Goal: Find specific page/section: Find specific page/section

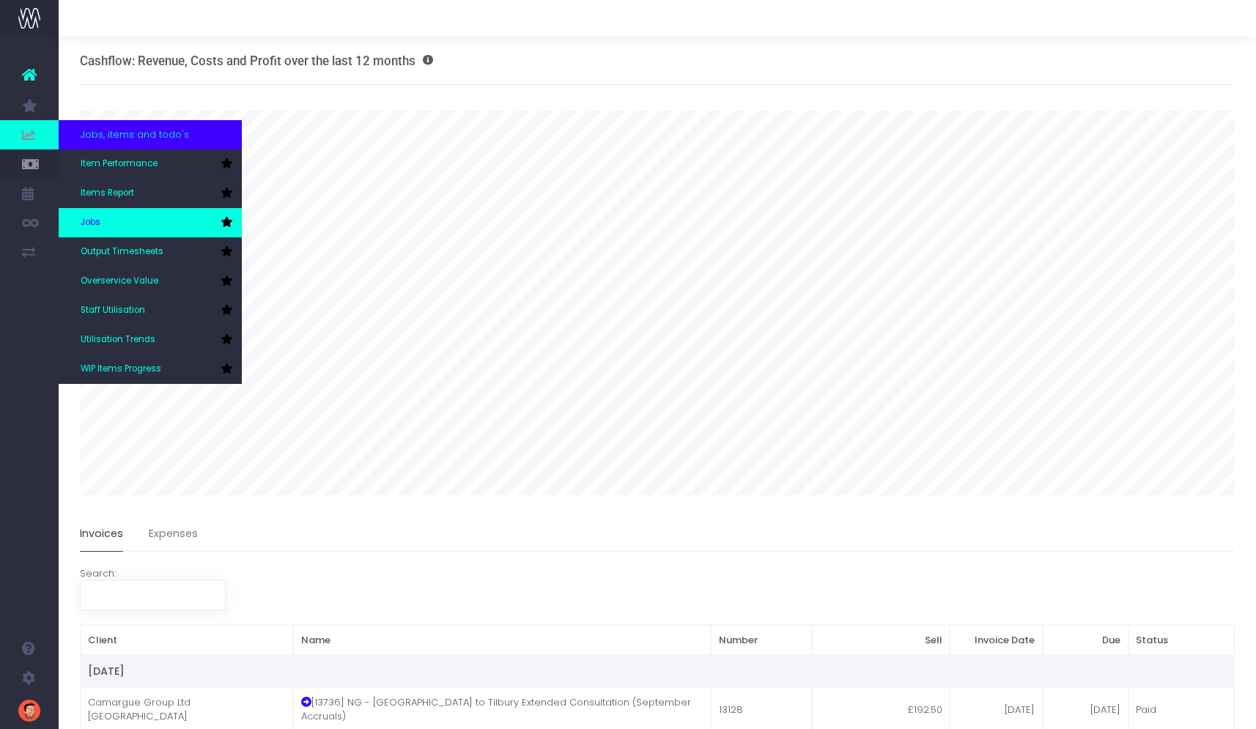
click at [232, 222] on link "Jobs" at bounding box center [150, 222] width 183 height 29
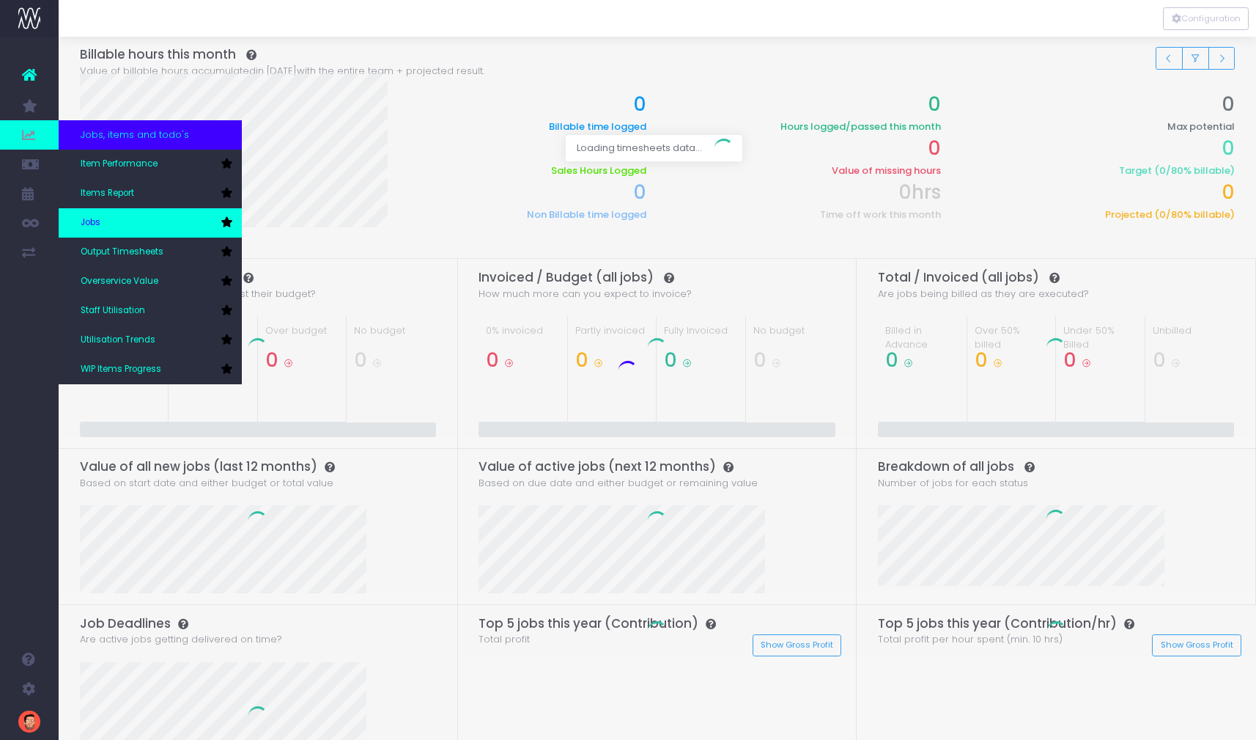
click at [228, 223] on icon at bounding box center [227, 222] width 12 height 10
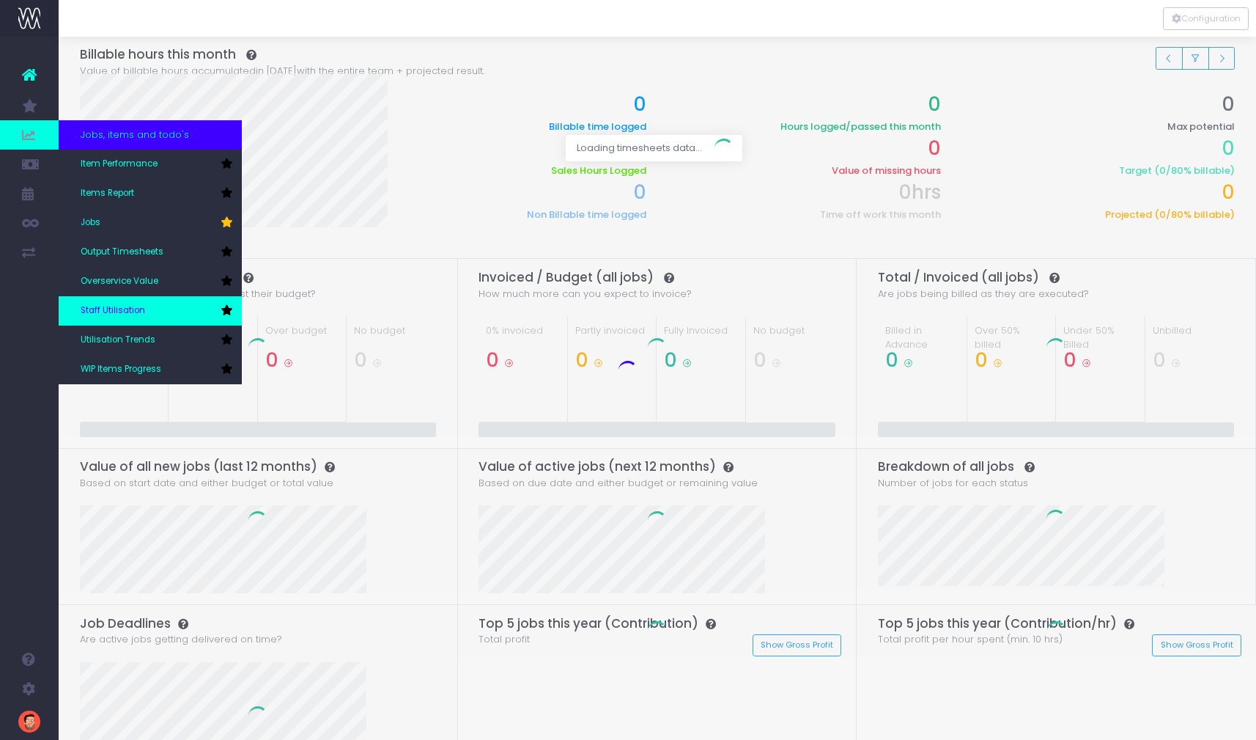
drag, startPoint x: 225, startPoint y: 310, endPoint x: 232, endPoint y: 314, distance: 8.5
click at [235, 314] on li "Staff Utilisation" at bounding box center [150, 310] width 183 height 29
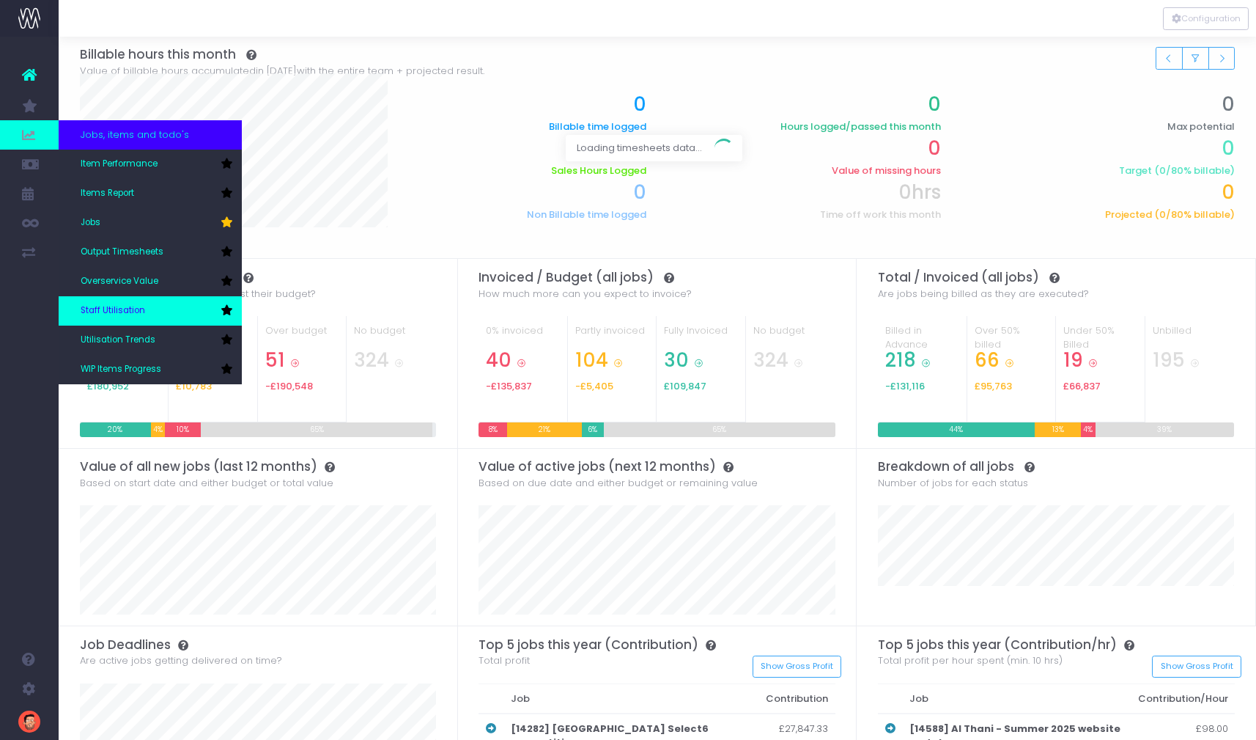
drag, startPoint x: 224, startPoint y: 310, endPoint x: 235, endPoint y: 309, distance: 10.3
click at [236, 309] on li "Staff Utilisation" at bounding box center [150, 310] width 183 height 29
click at [226, 310] on icon at bounding box center [227, 310] width 12 height 10
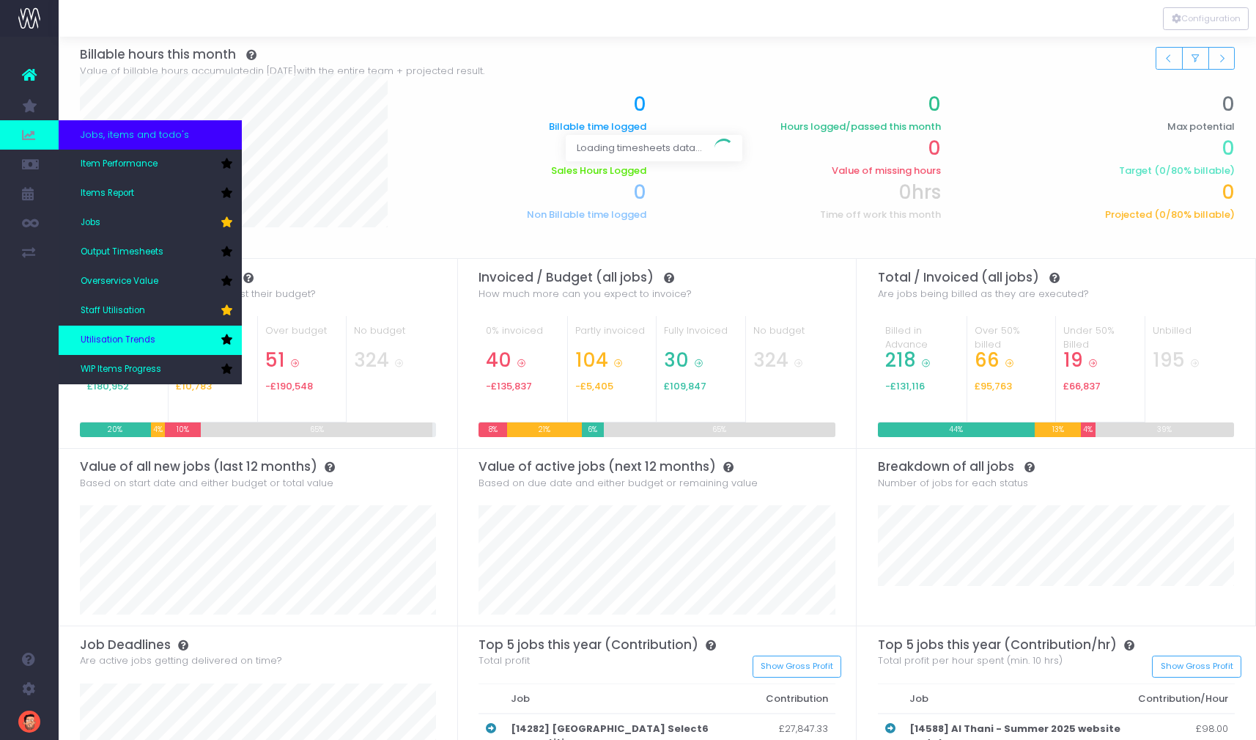
click at [226, 339] on icon at bounding box center [227, 339] width 12 height 10
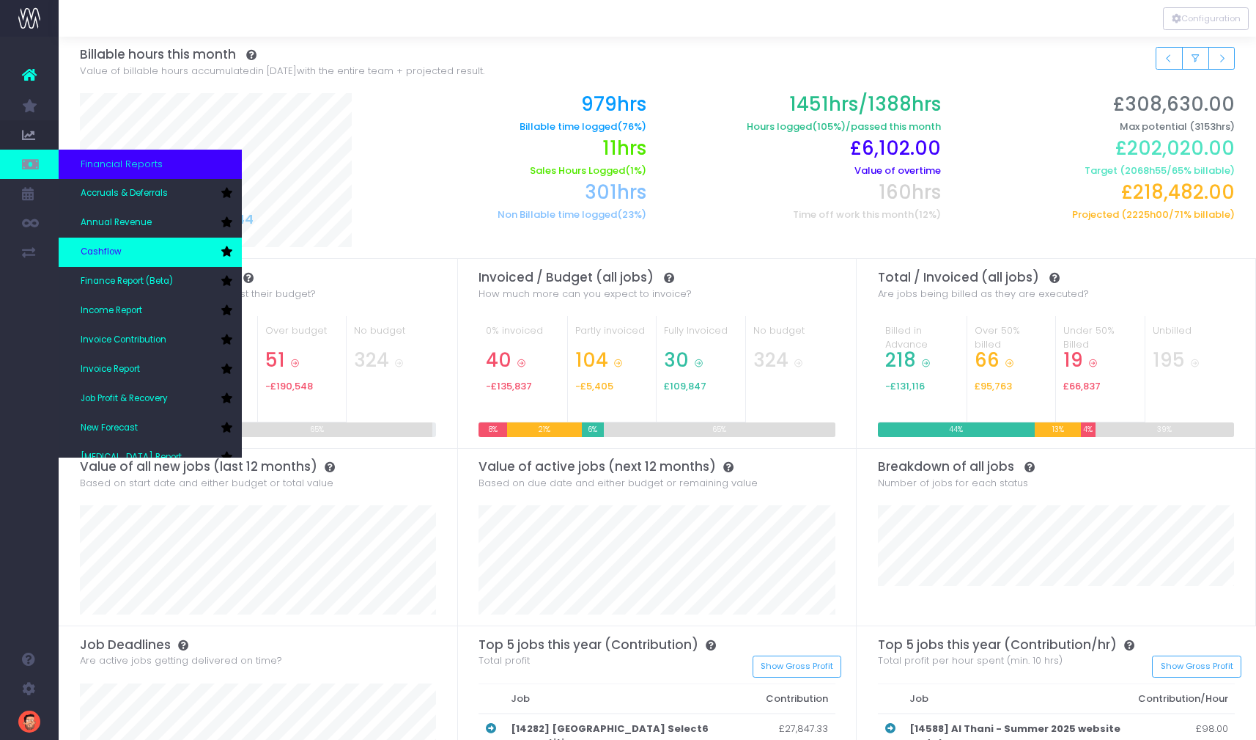
click at [226, 253] on icon at bounding box center [227, 251] width 12 height 10
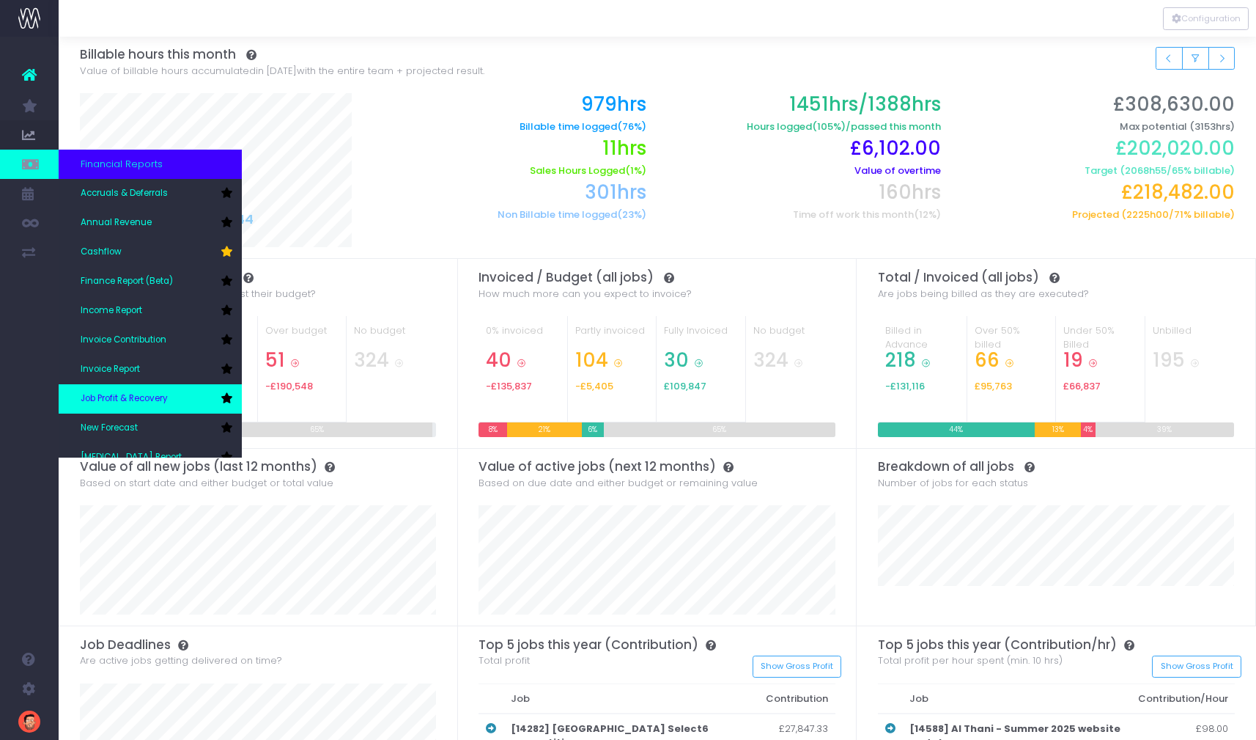
click at [225, 398] on icon at bounding box center [227, 398] width 12 height 10
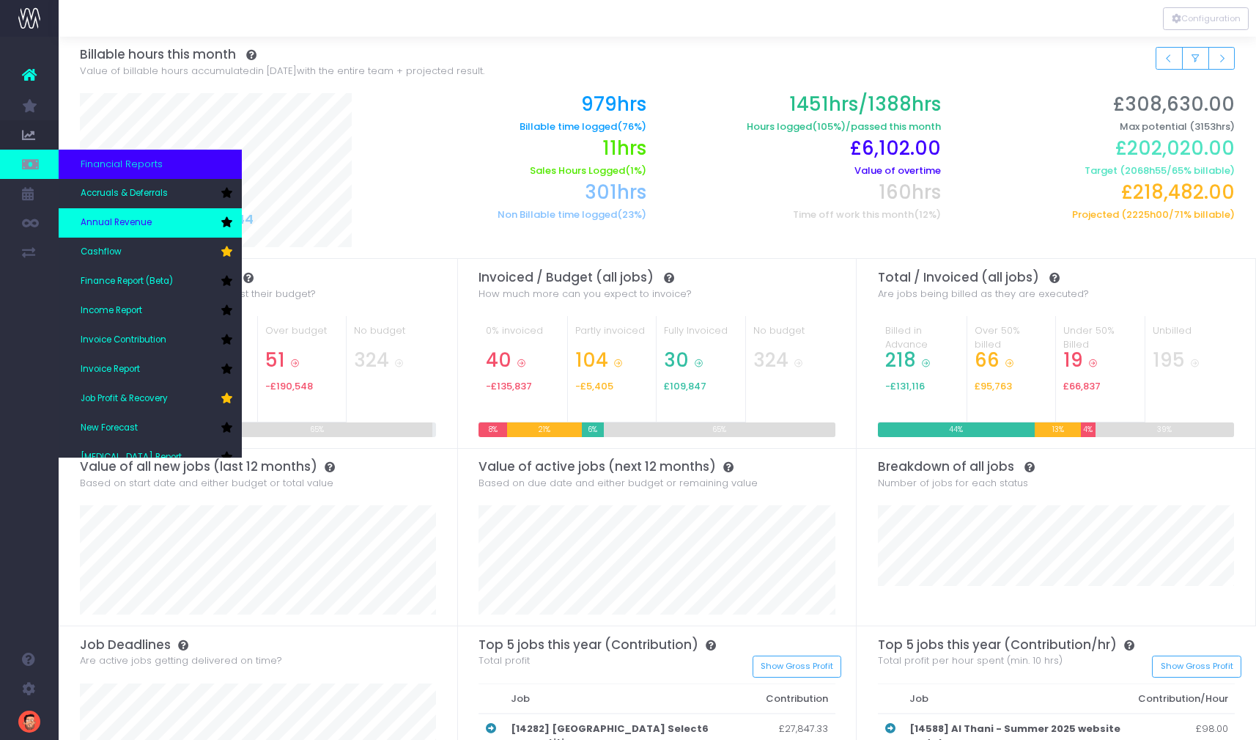
click at [225, 222] on icon at bounding box center [227, 222] width 12 height 10
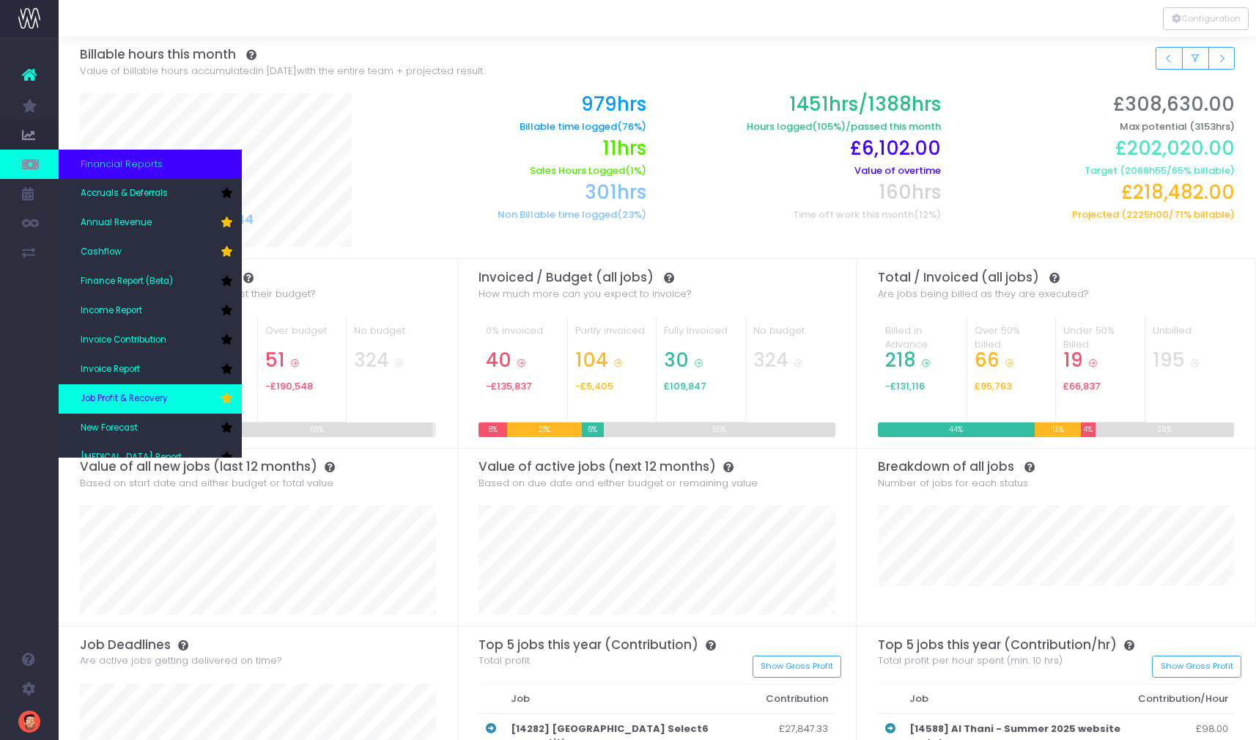
click at [133, 406] on link "Job Profit & Recovery" at bounding box center [150, 398] width 183 height 29
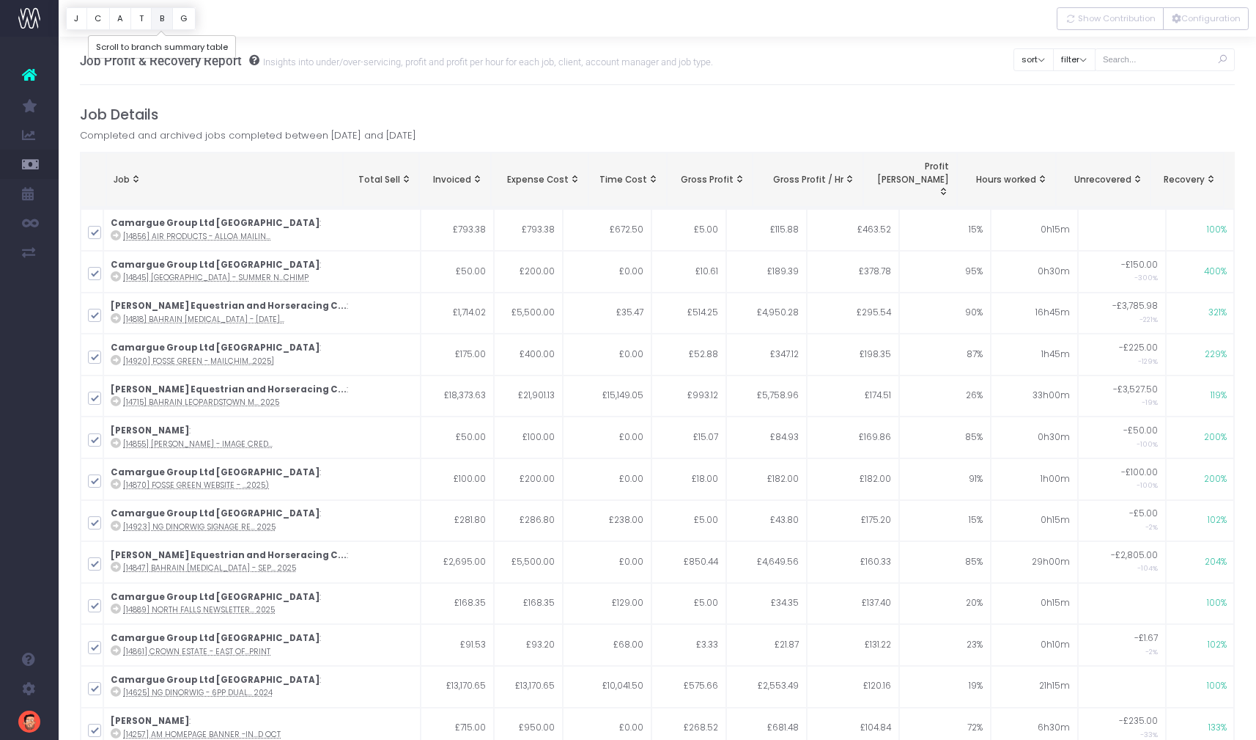
click at [153, 21] on button "B" at bounding box center [162, 18] width 22 height 23
click at [138, 21] on button "T" at bounding box center [140, 18] width 21 height 23
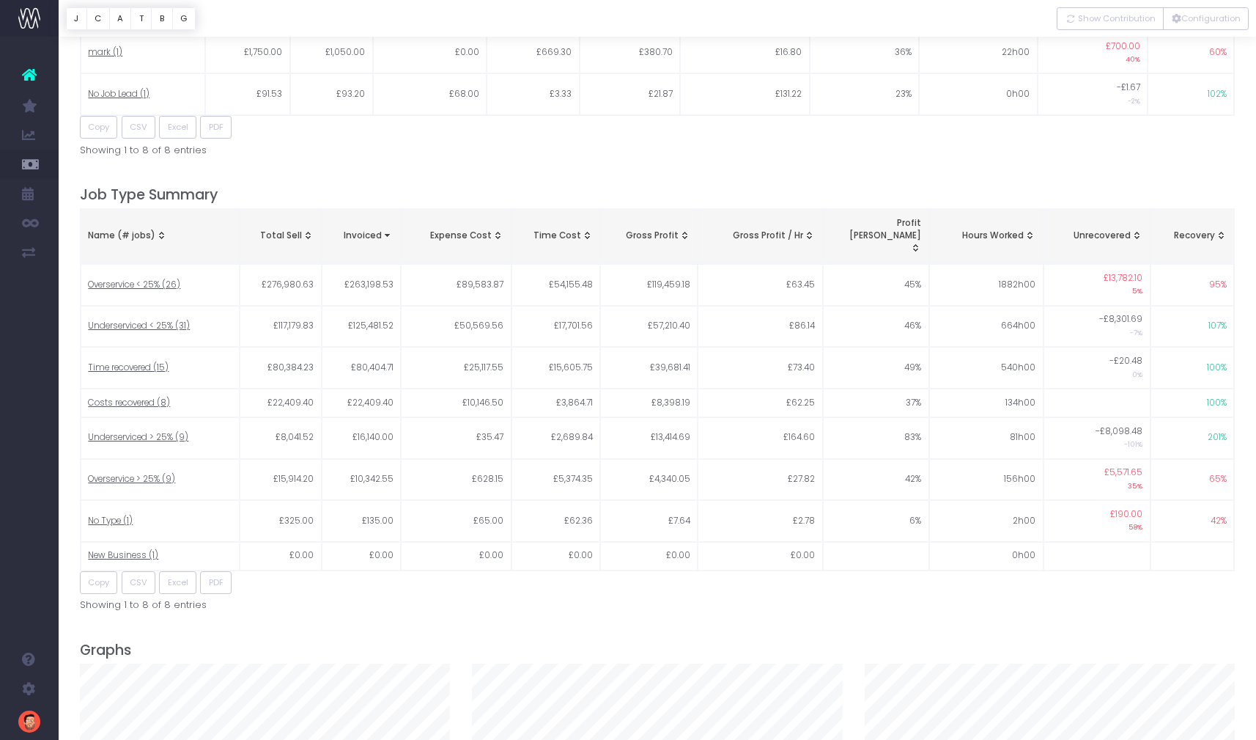
scroll to position [1877, 0]
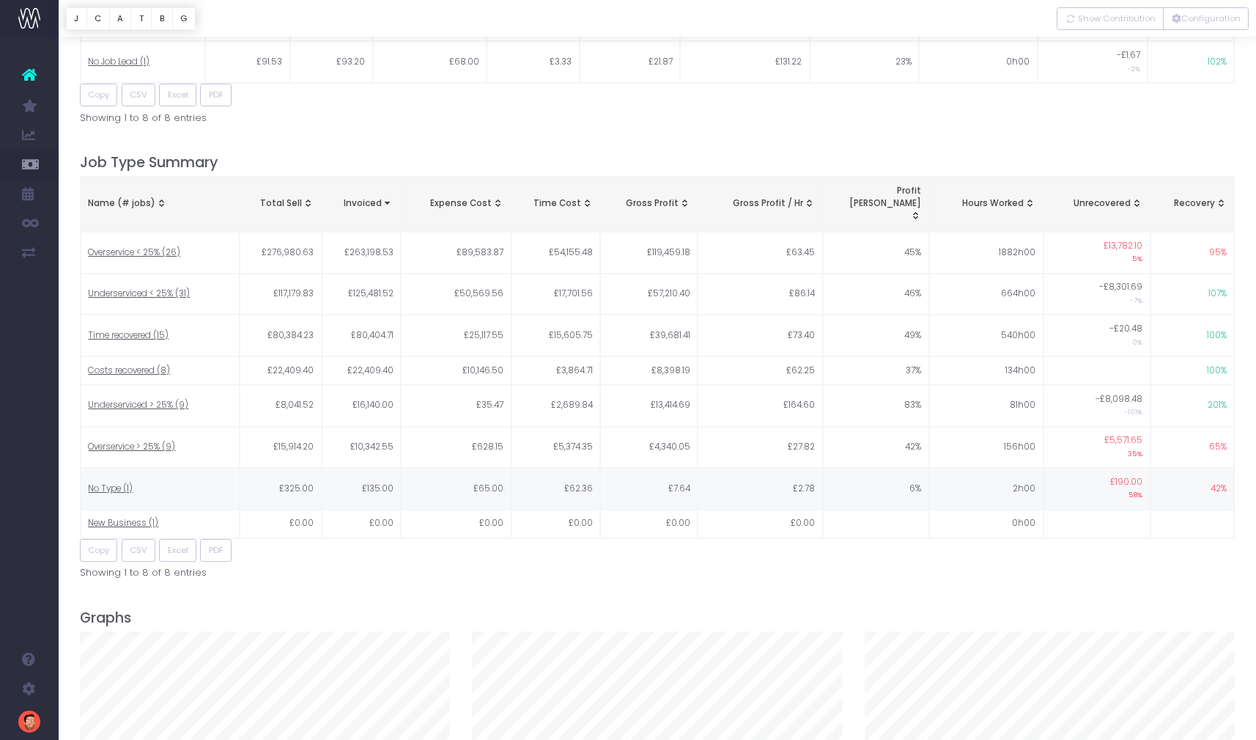
click at [104, 482] on span "No Type (1)" at bounding box center [110, 488] width 45 height 13
type input ""No Type""
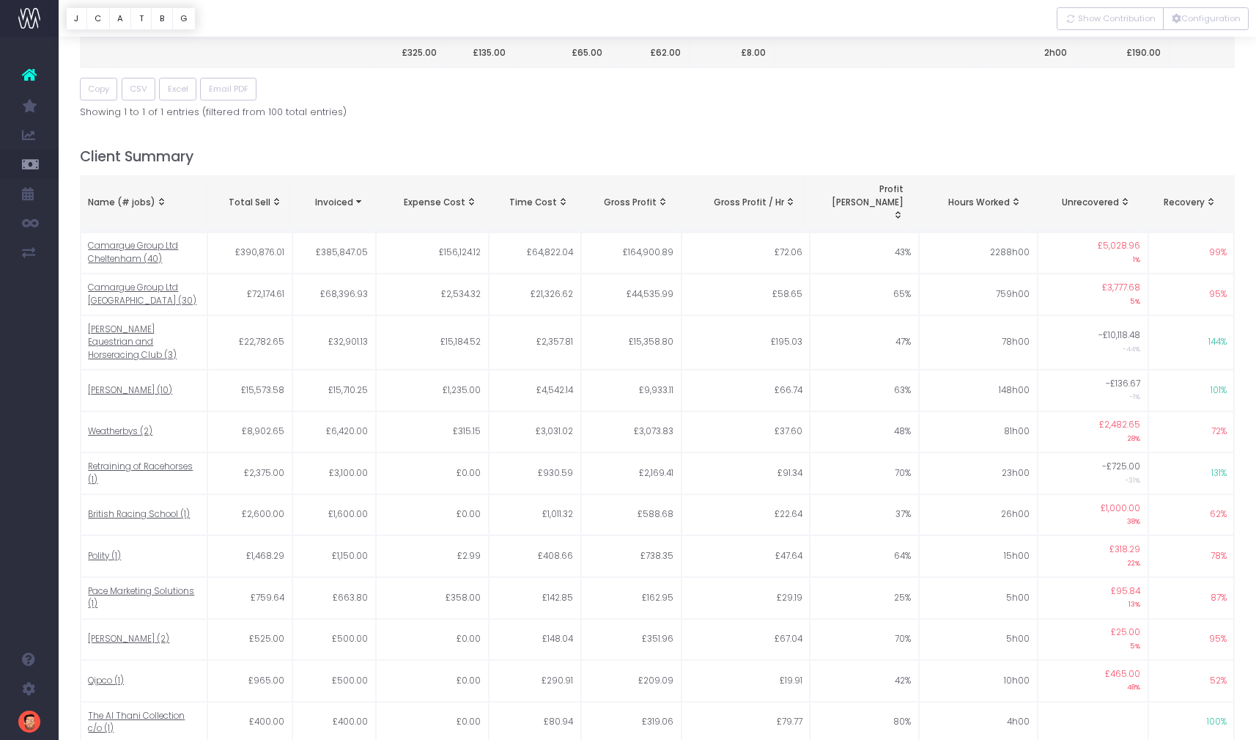
scroll to position [0, 0]
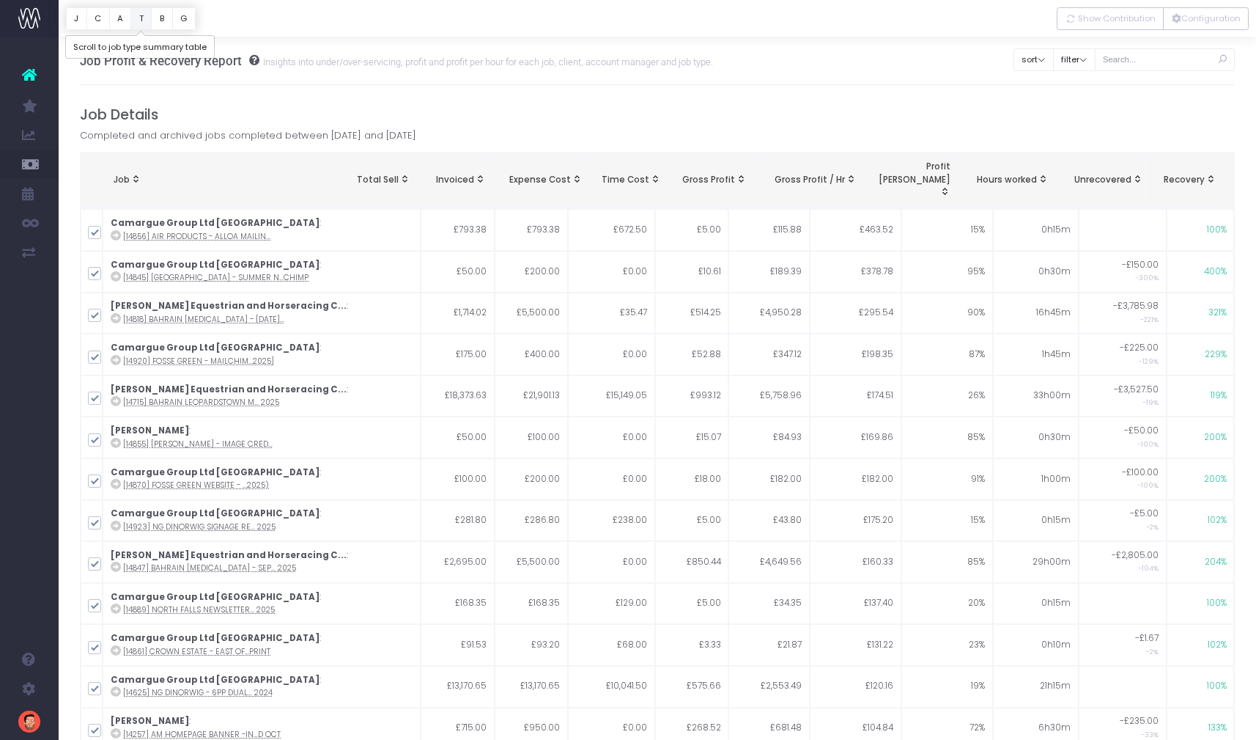
click at [144, 21] on button "T" at bounding box center [140, 18] width 21 height 23
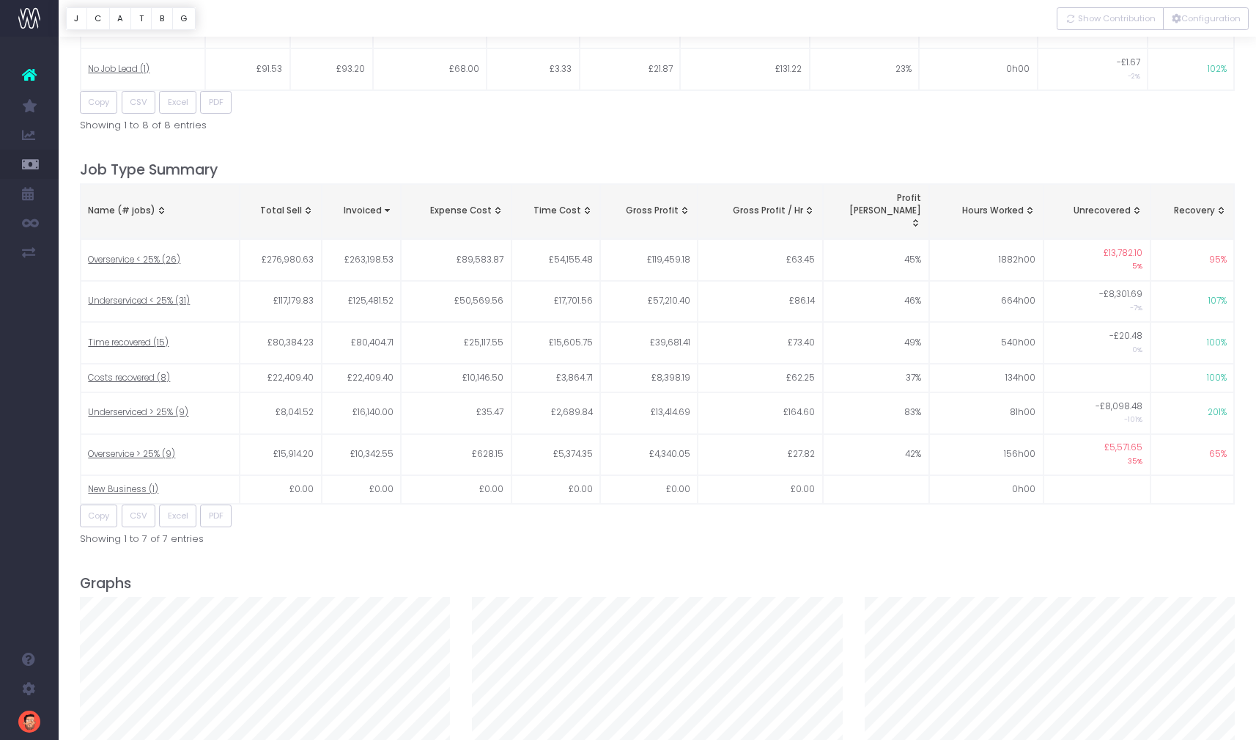
scroll to position [1877, 0]
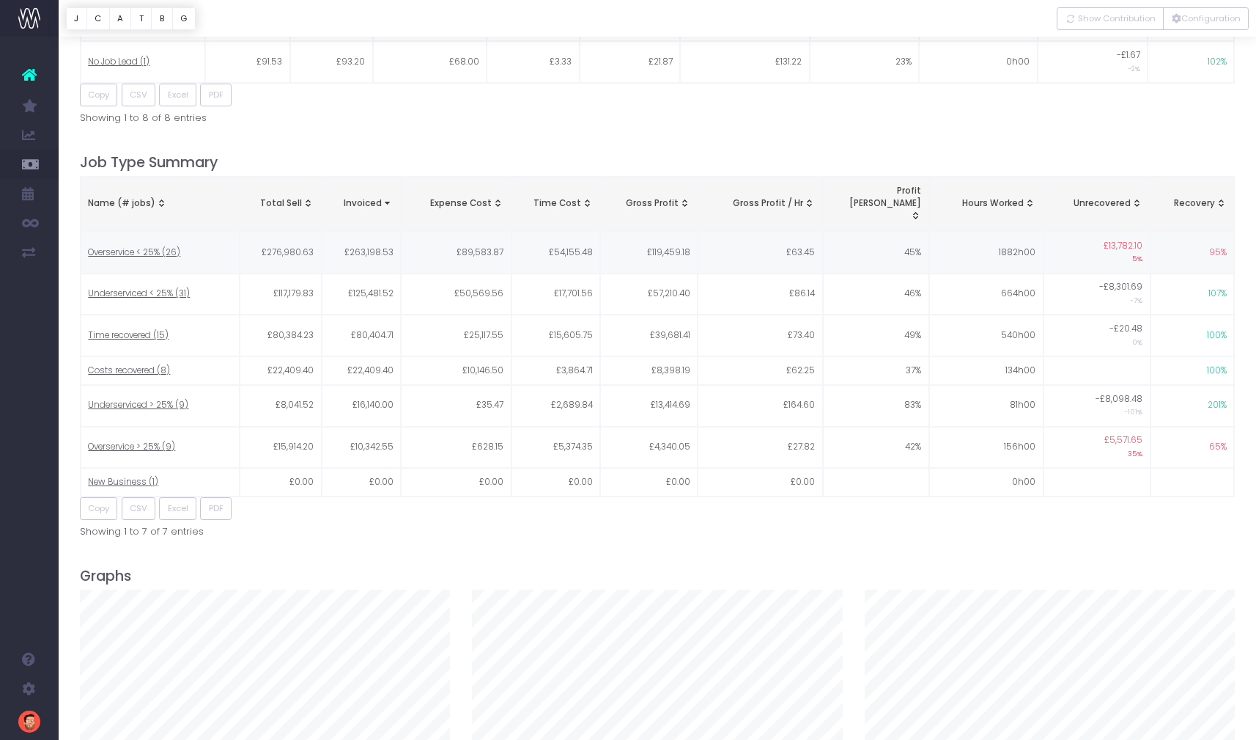
click at [166, 246] on span "Overservice < 25% (26)" at bounding box center [134, 252] width 92 height 13
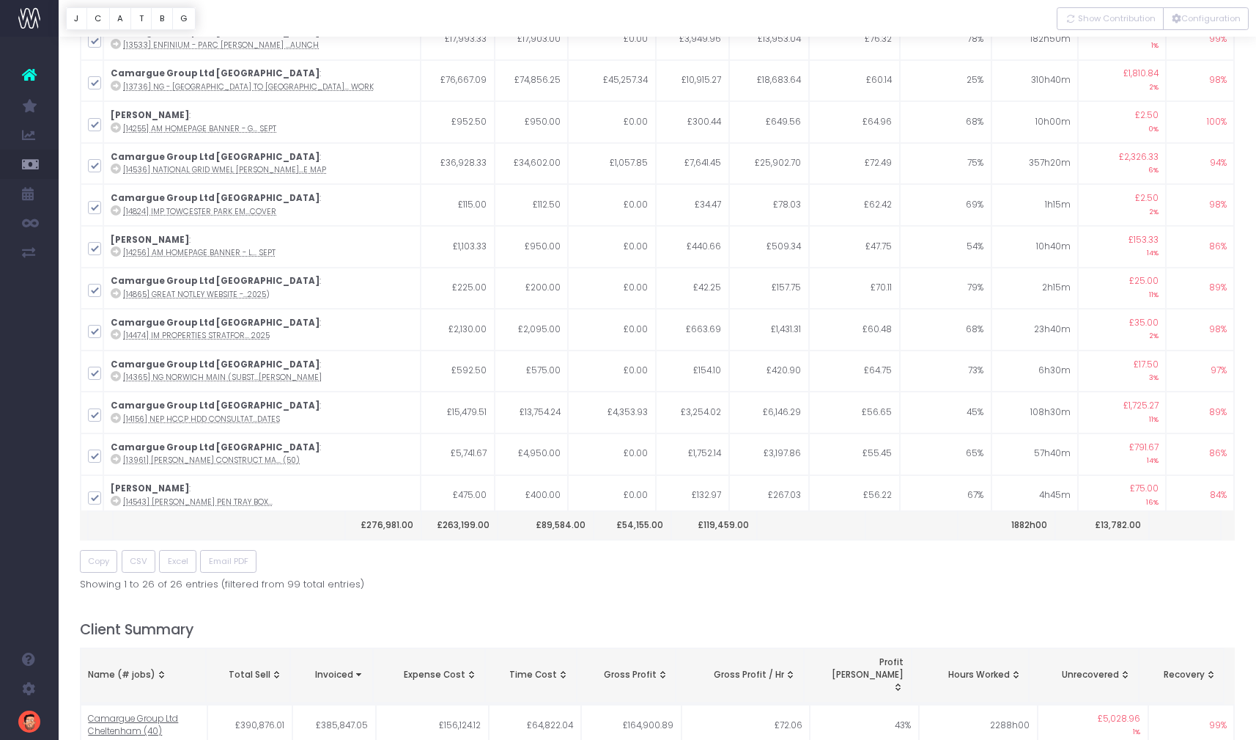
scroll to position [0, 0]
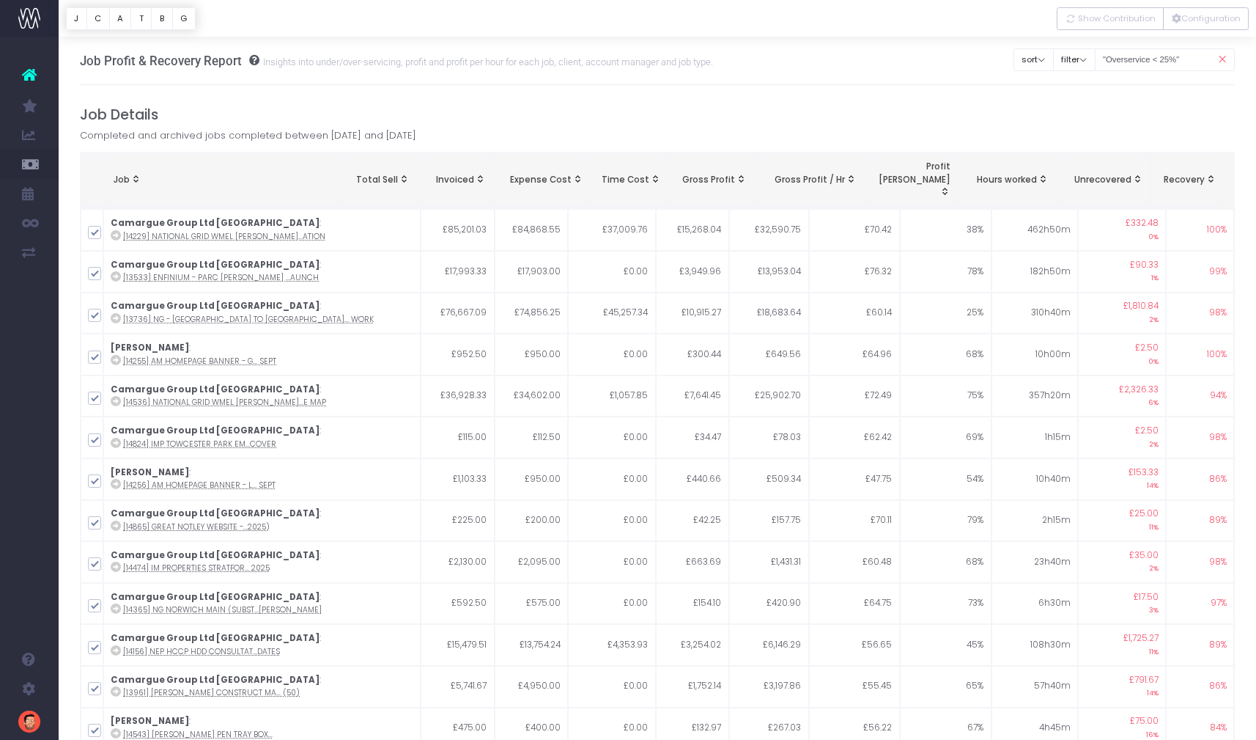
click at [1207, 173] on span "Recovery: activate to sort column ascending" at bounding box center [1211, 179] width 12 height 12
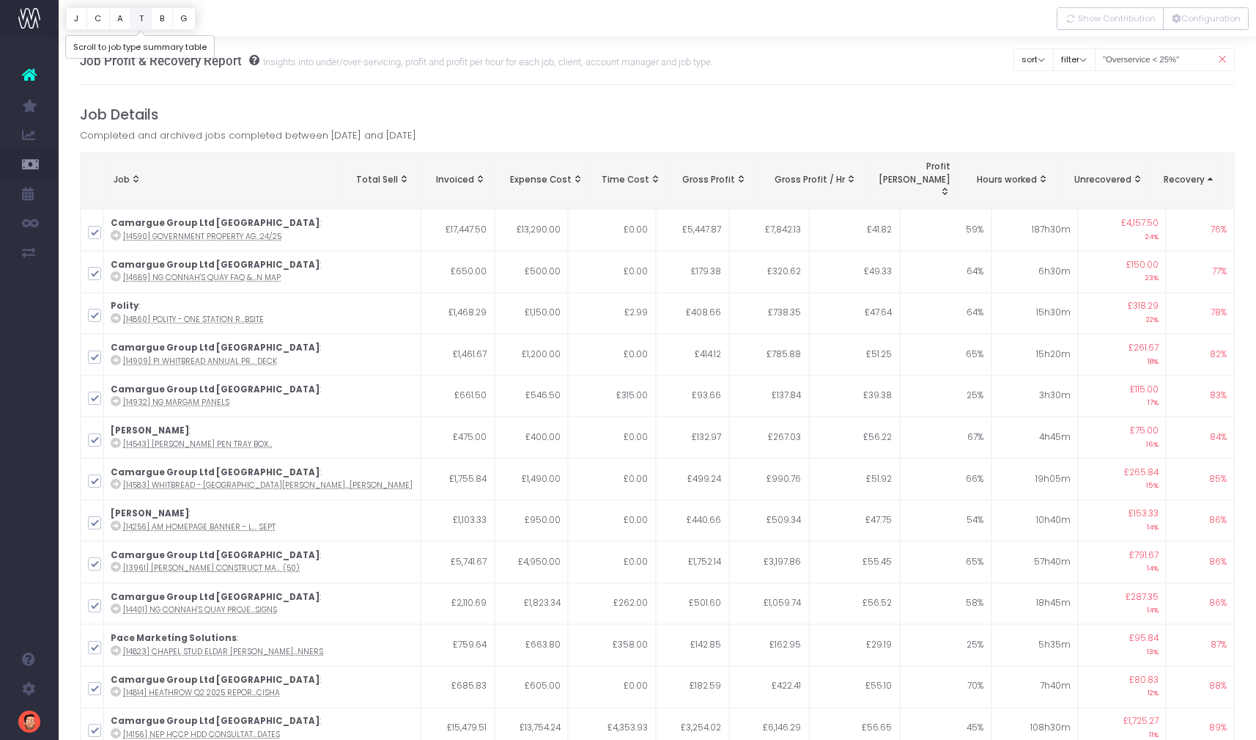
click at [136, 21] on button "T" at bounding box center [140, 18] width 21 height 23
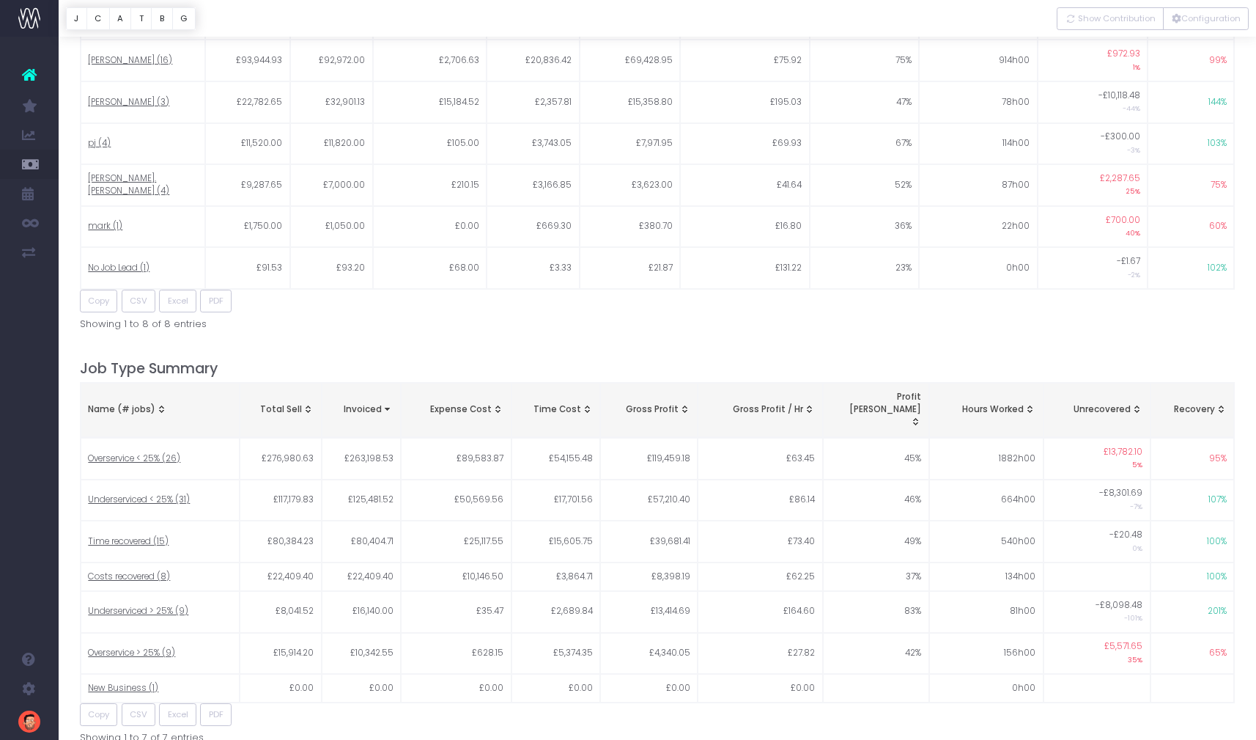
scroll to position [1877, 0]
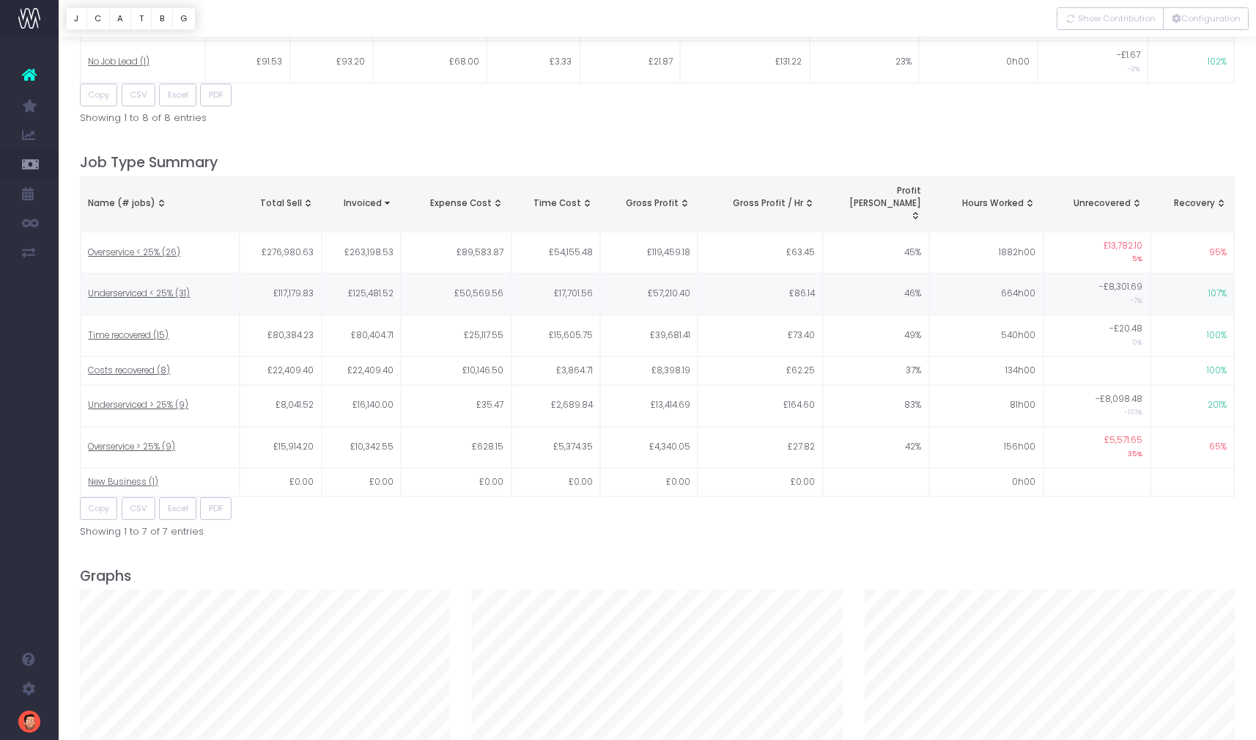
click at [129, 287] on span "Underserviced < 25% (31)" at bounding box center [139, 293] width 102 height 13
type input ""Underserviced < 25%""
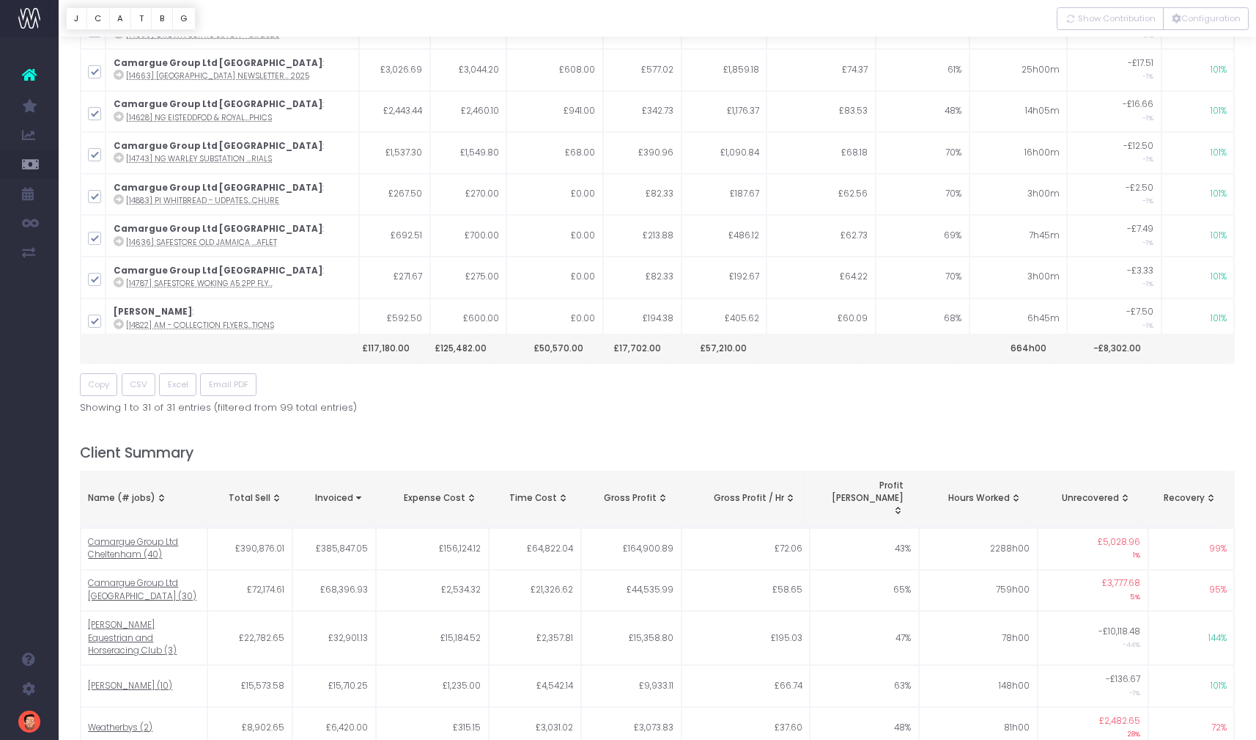
scroll to position [0, 0]
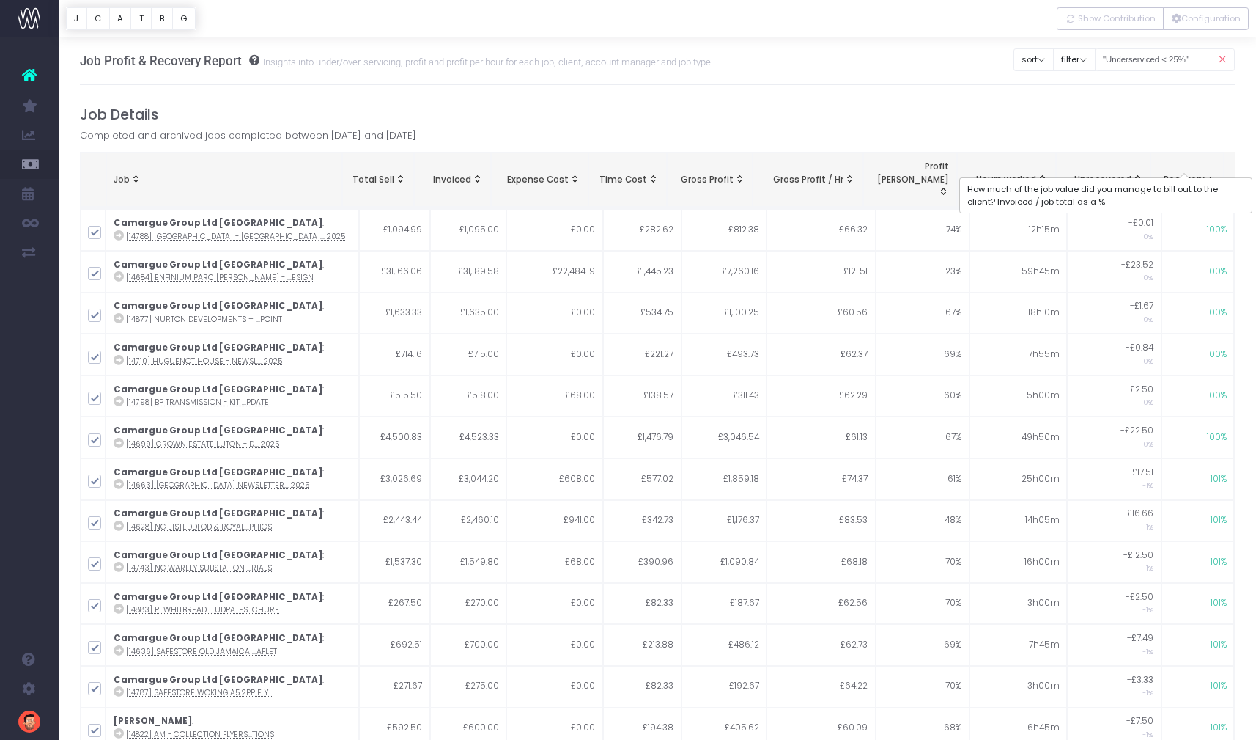
click at [1193, 174] on span "Recovery" at bounding box center [1184, 180] width 41 height 13
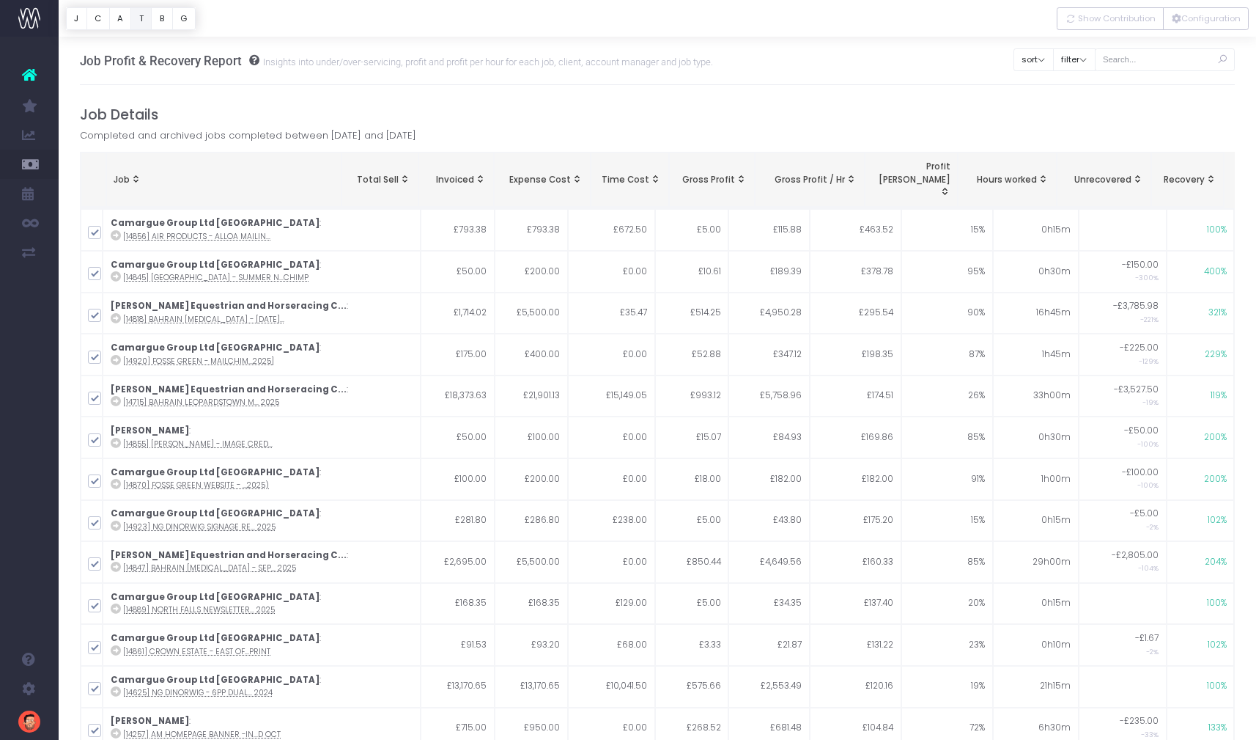
click at [141, 21] on button "T" at bounding box center [140, 18] width 21 height 23
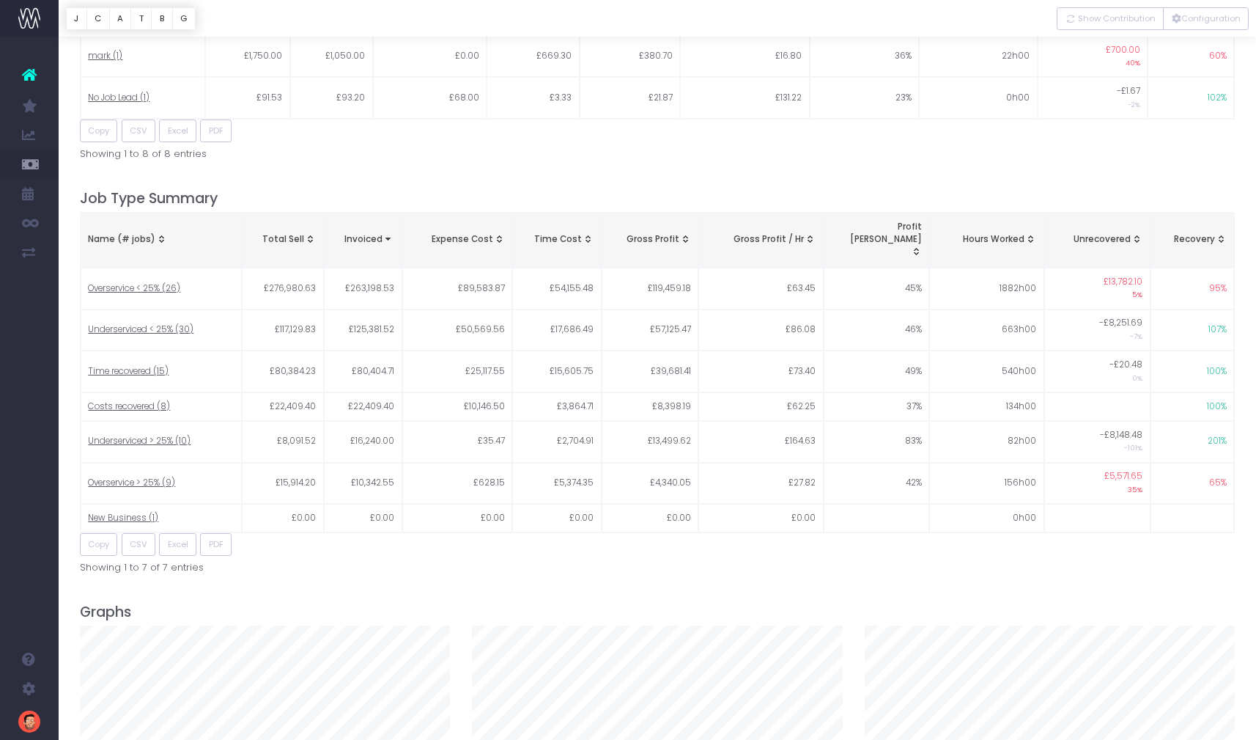
scroll to position [1877, 0]
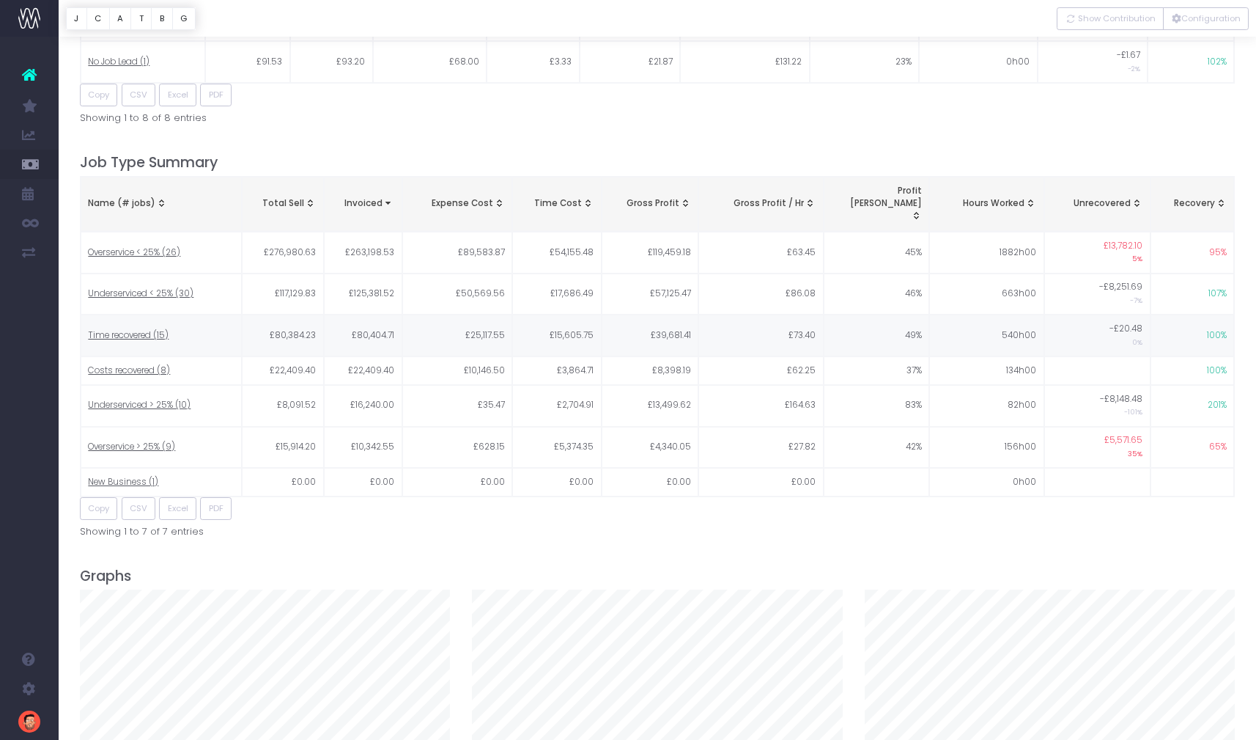
click at [126, 329] on span "Time recovered (15)" at bounding box center [128, 335] width 81 height 13
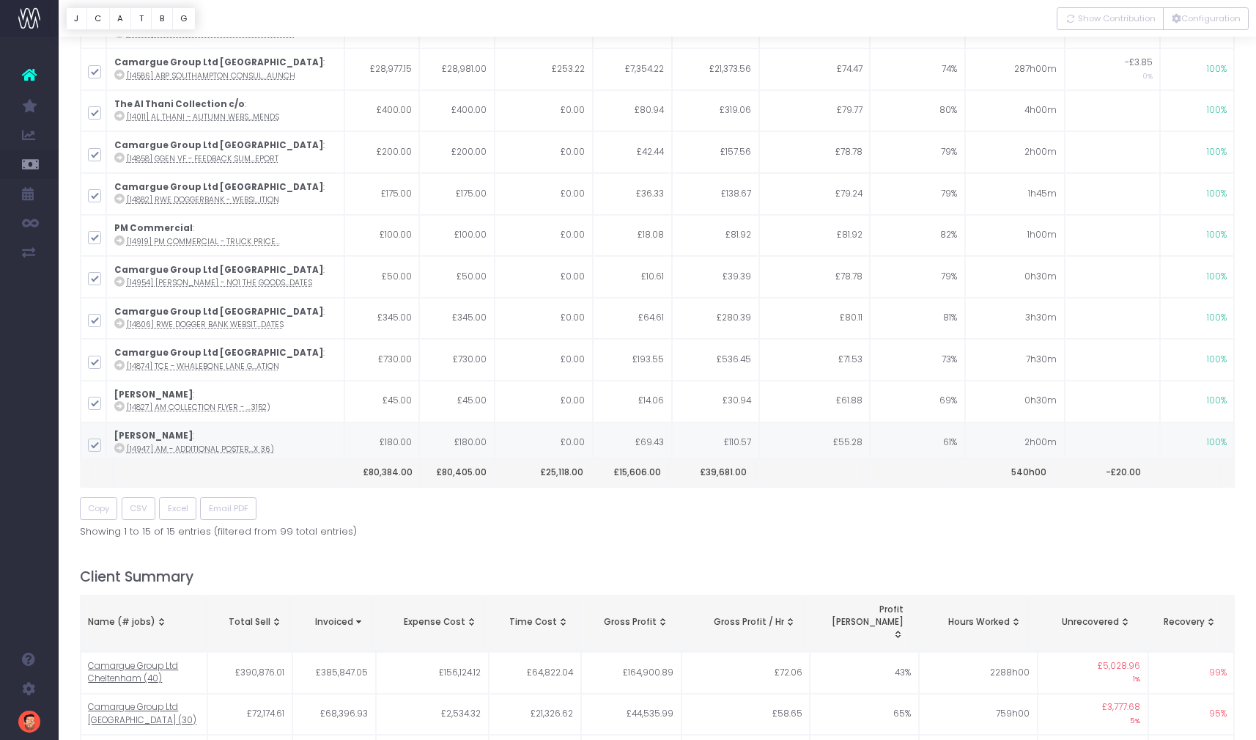
scroll to position [0, 0]
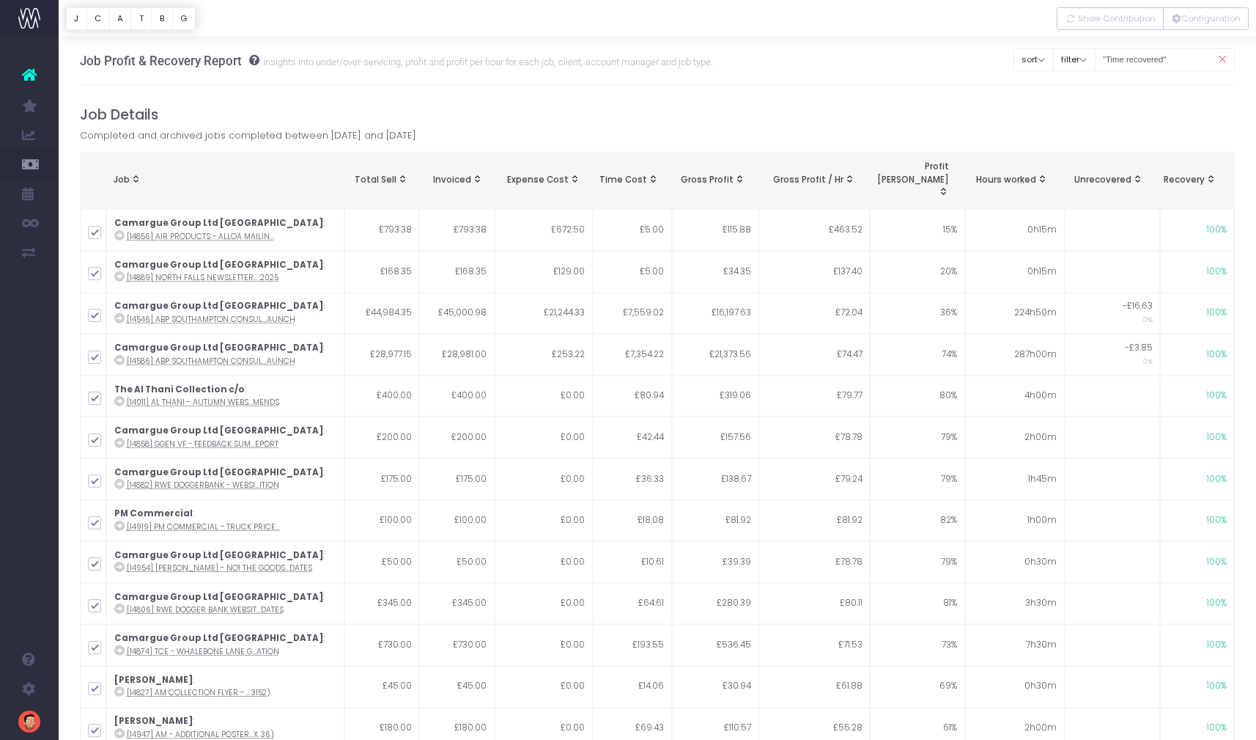
click at [1211, 173] on span "Recovery: activate to sort column ascending" at bounding box center [1211, 179] width 12 height 12
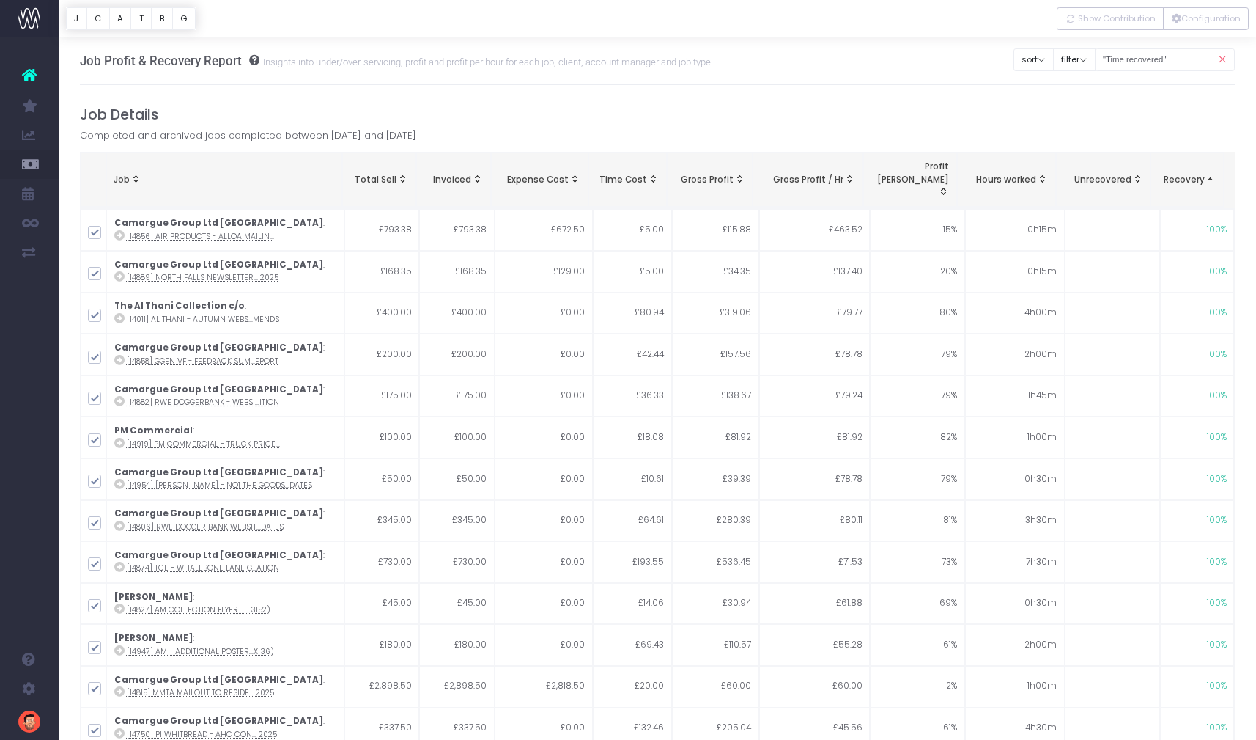
click at [1208, 173] on span "Recovery: activate to sort column descending" at bounding box center [1211, 179] width 12 height 12
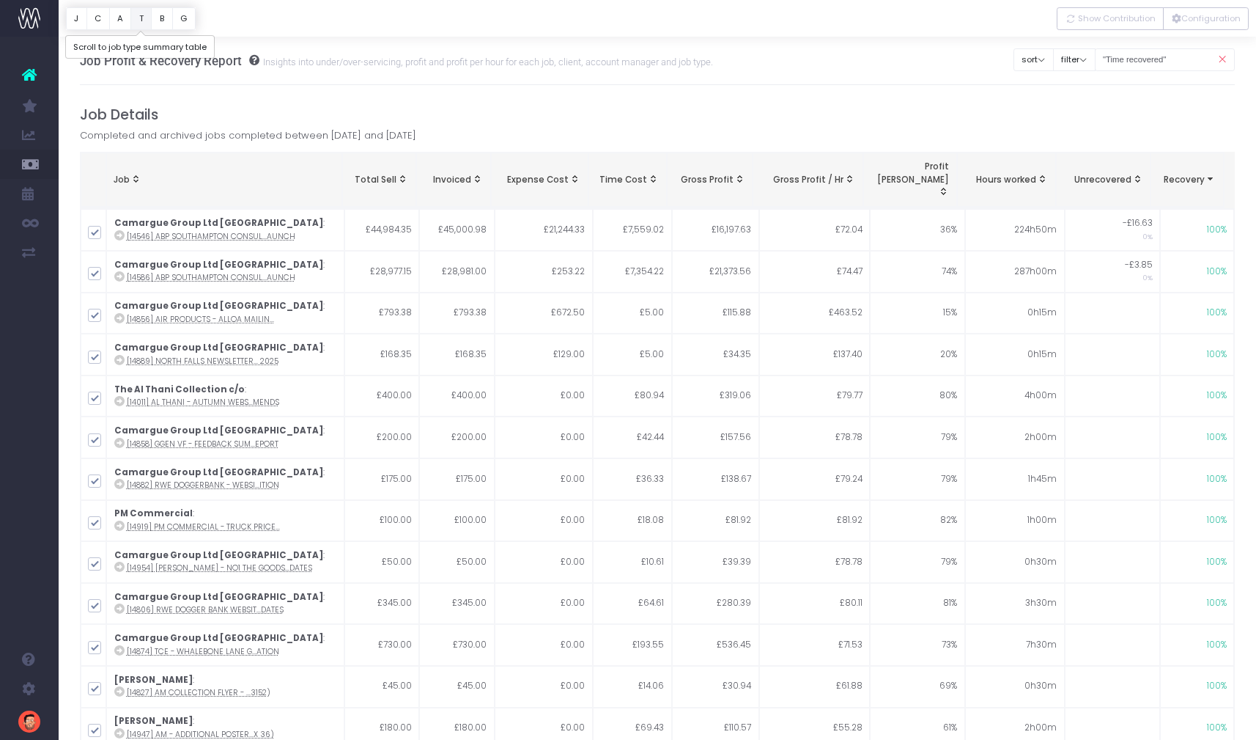
click at [138, 18] on button "T" at bounding box center [140, 18] width 21 height 23
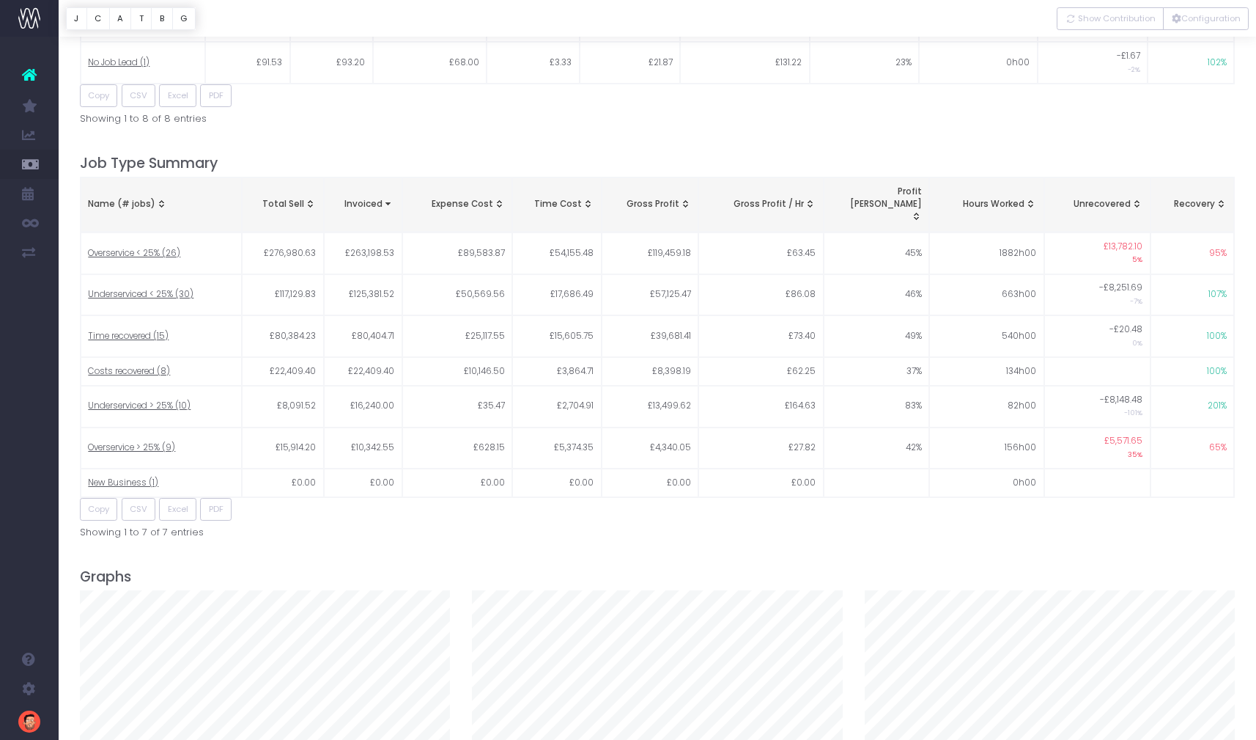
scroll to position [1877, 0]
click at [130, 364] on span "Costs recovered (8)" at bounding box center [129, 370] width 82 height 13
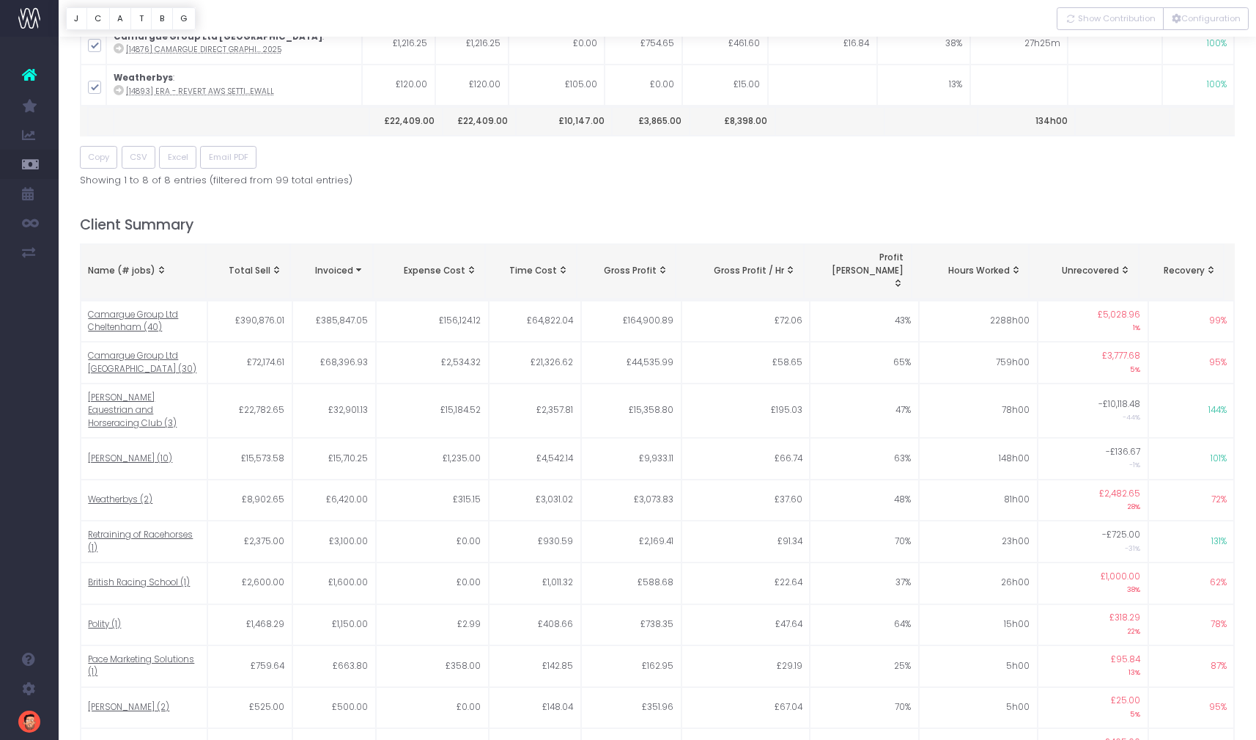
scroll to position [0, 0]
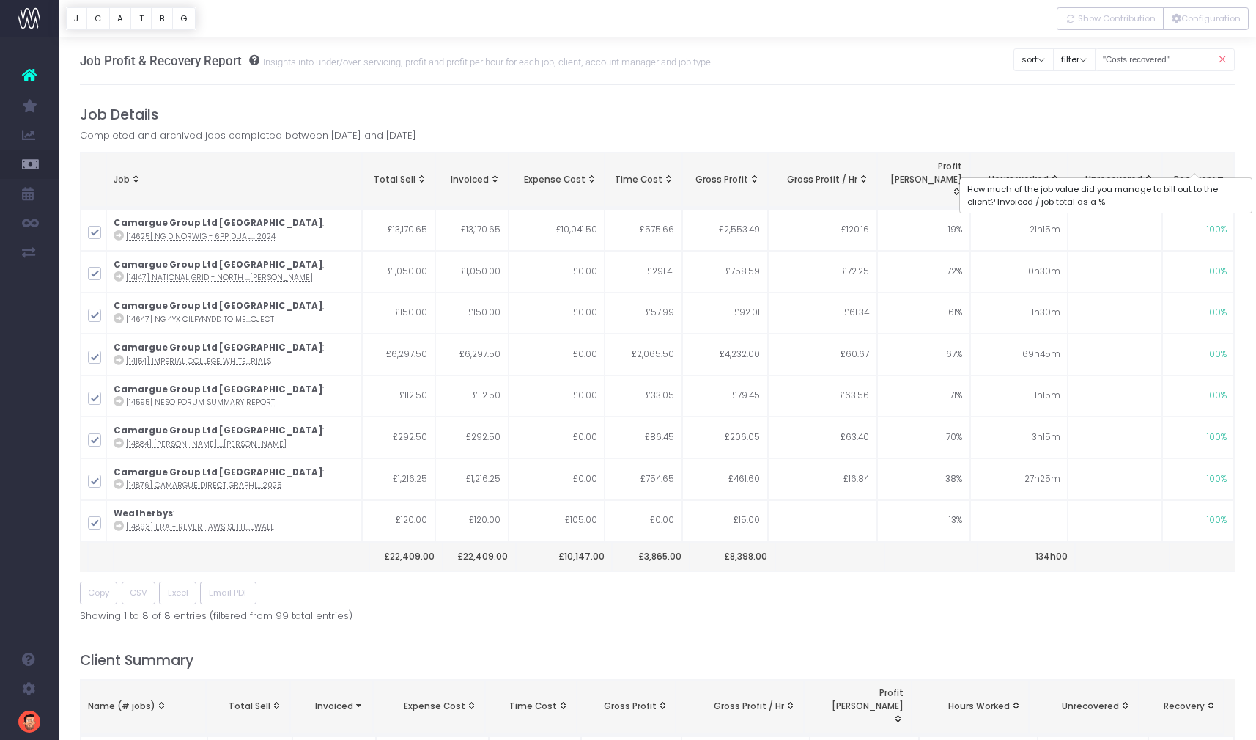
click at [1201, 174] on span "Recovery" at bounding box center [1194, 180] width 41 height 13
click at [1197, 174] on span "Recovery" at bounding box center [1194, 180] width 41 height 13
click at [141, 15] on button "T" at bounding box center [140, 18] width 21 height 23
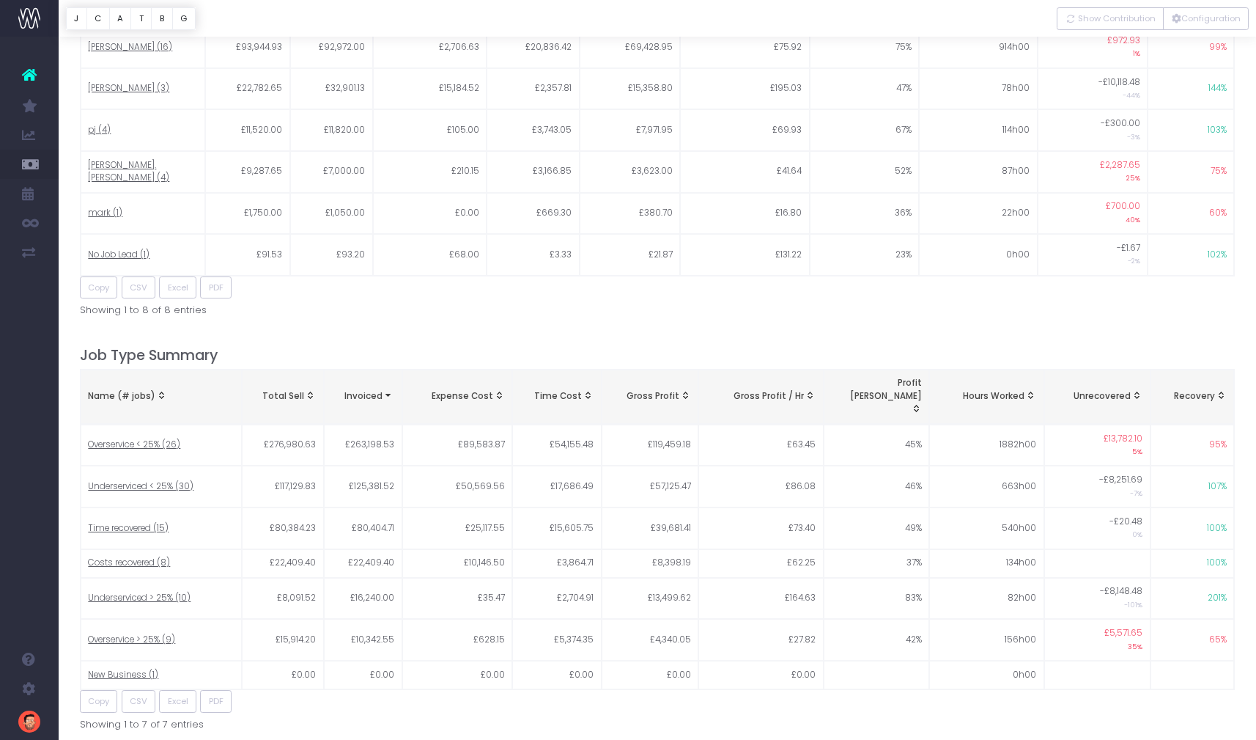
scroll to position [1670, 0]
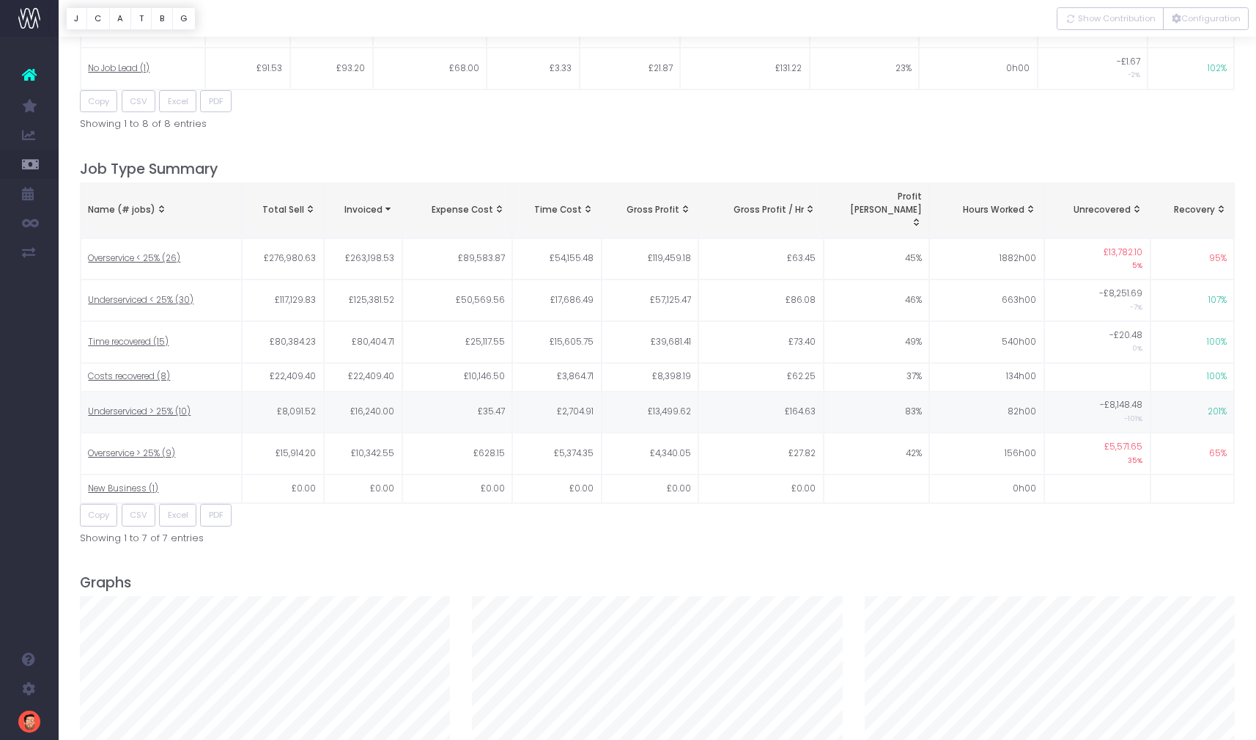
click at [154, 405] on span "Underserviced > 25% (10)" at bounding box center [139, 411] width 103 height 13
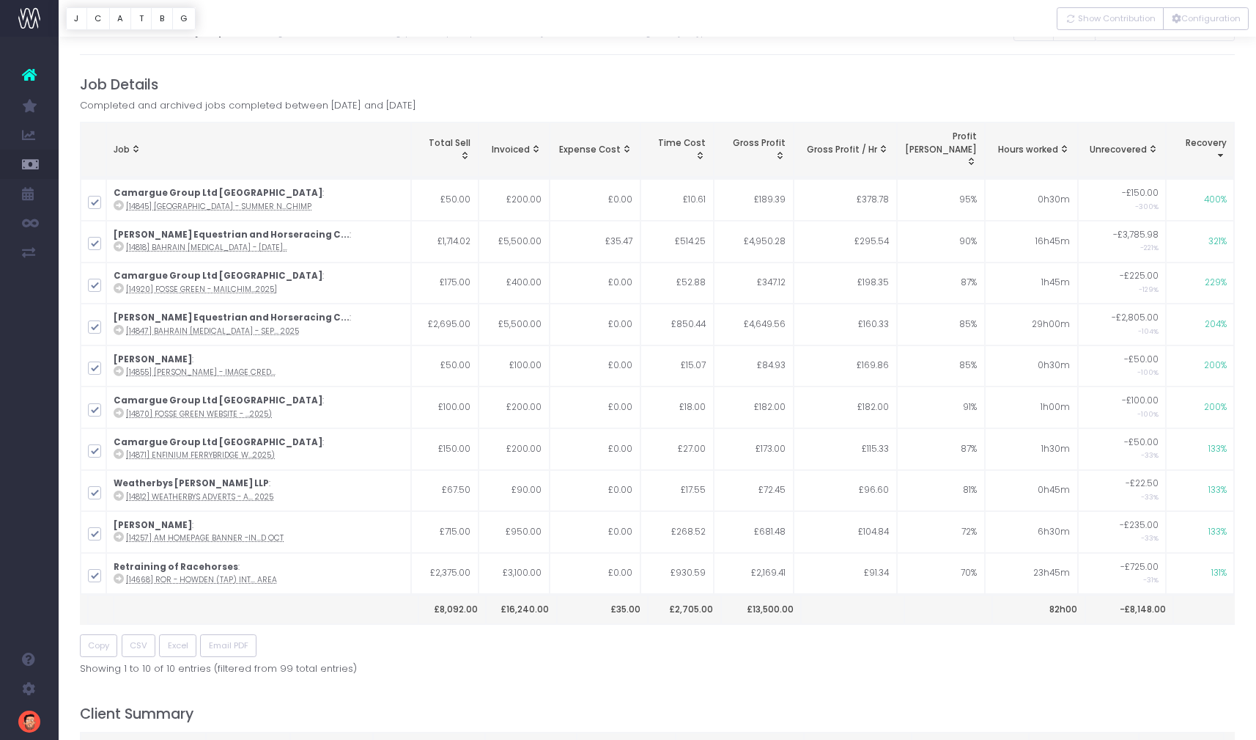
scroll to position [0, 0]
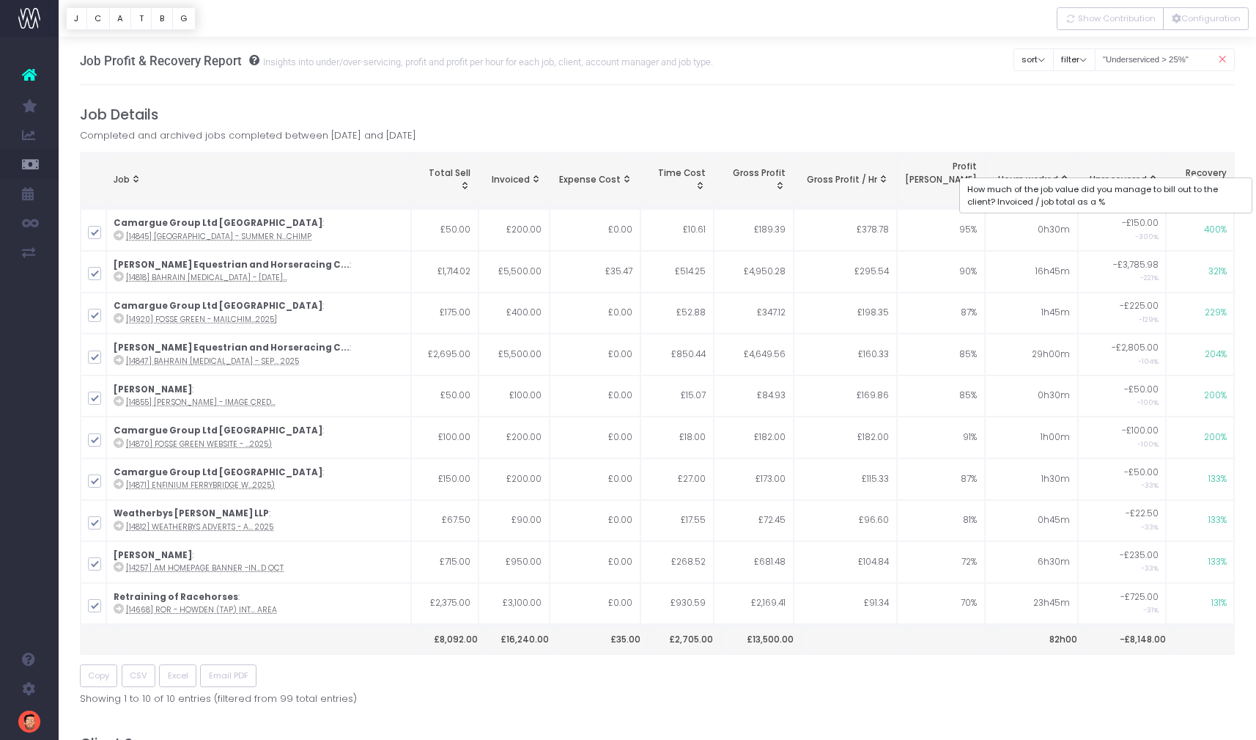
click at [1206, 167] on span "Recovery" at bounding box center [1206, 173] width 41 height 13
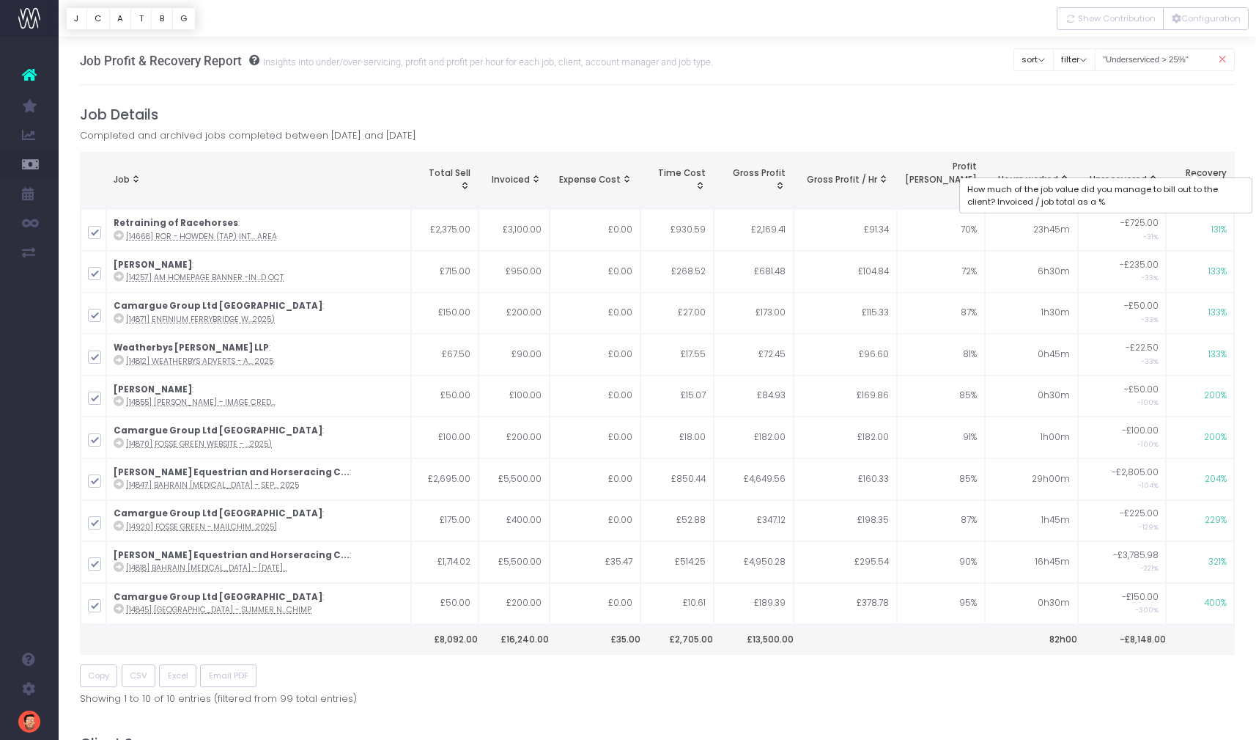
click at [1207, 167] on span "Recovery" at bounding box center [1206, 173] width 41 height 13
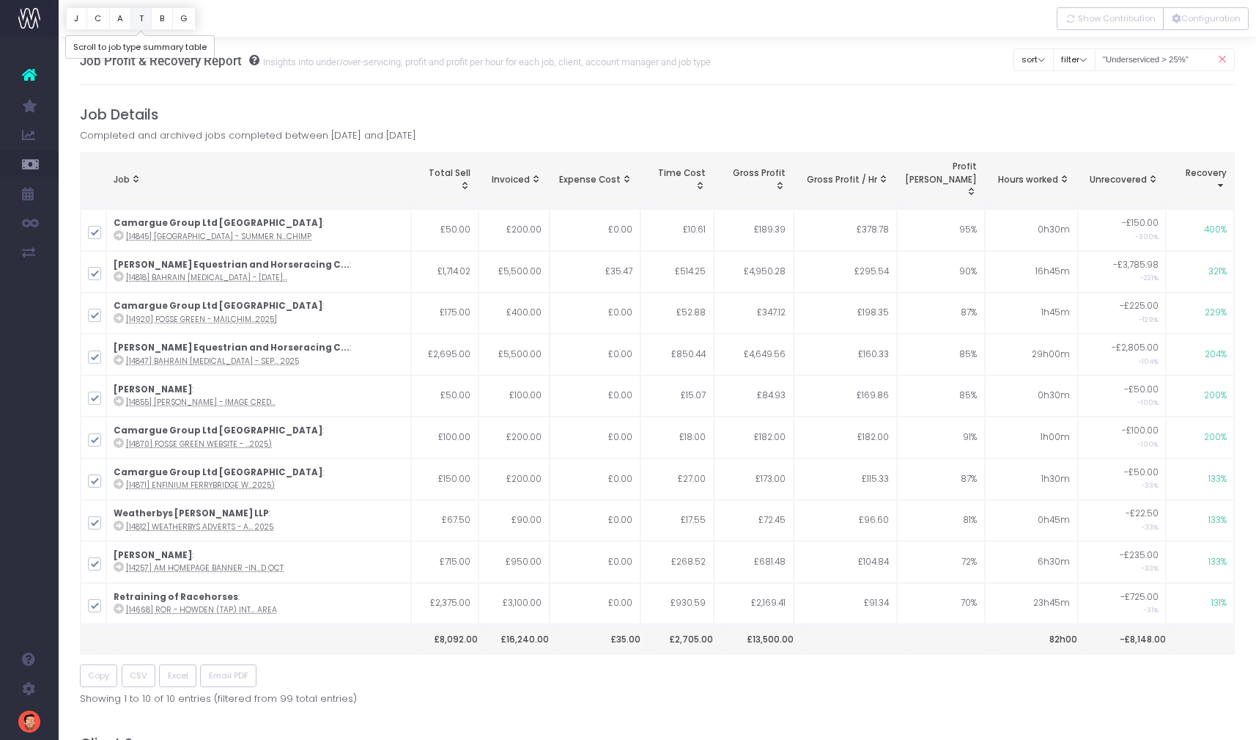
click at [141, 16] on button "T" at bounding box center [140, 18] width 21 height 23
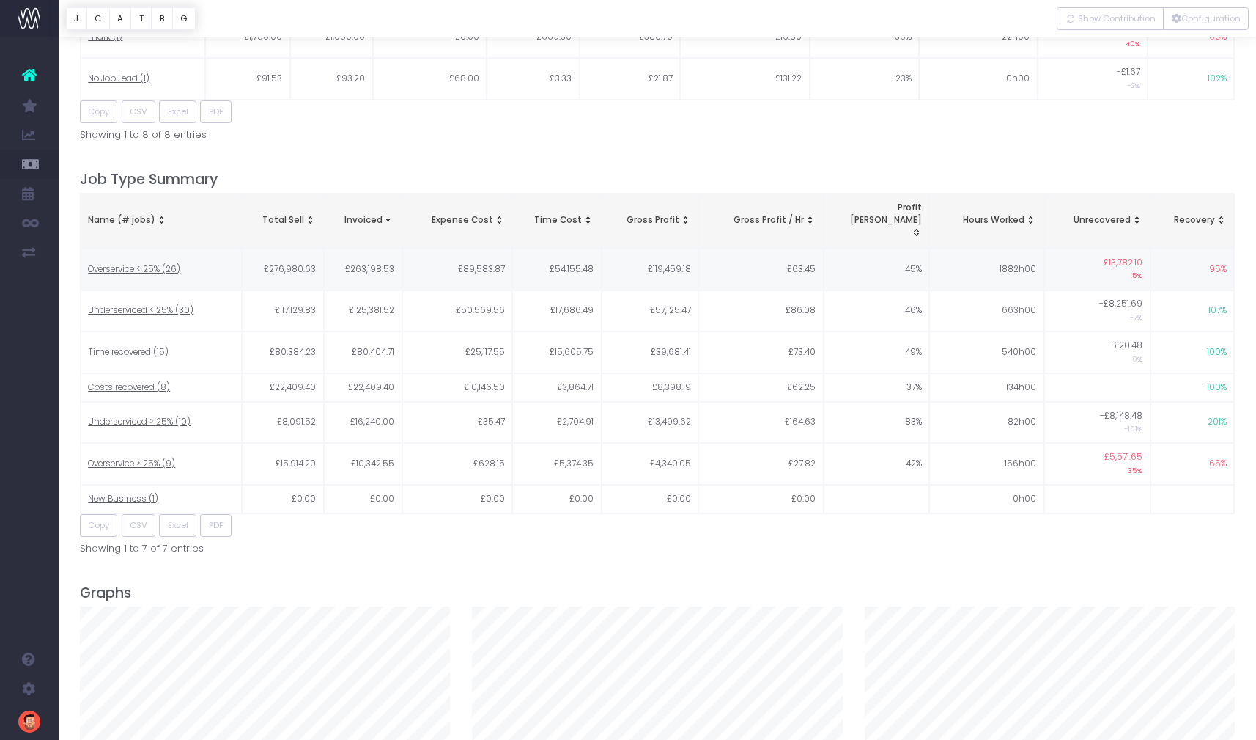
scroll to position [1751, 0]
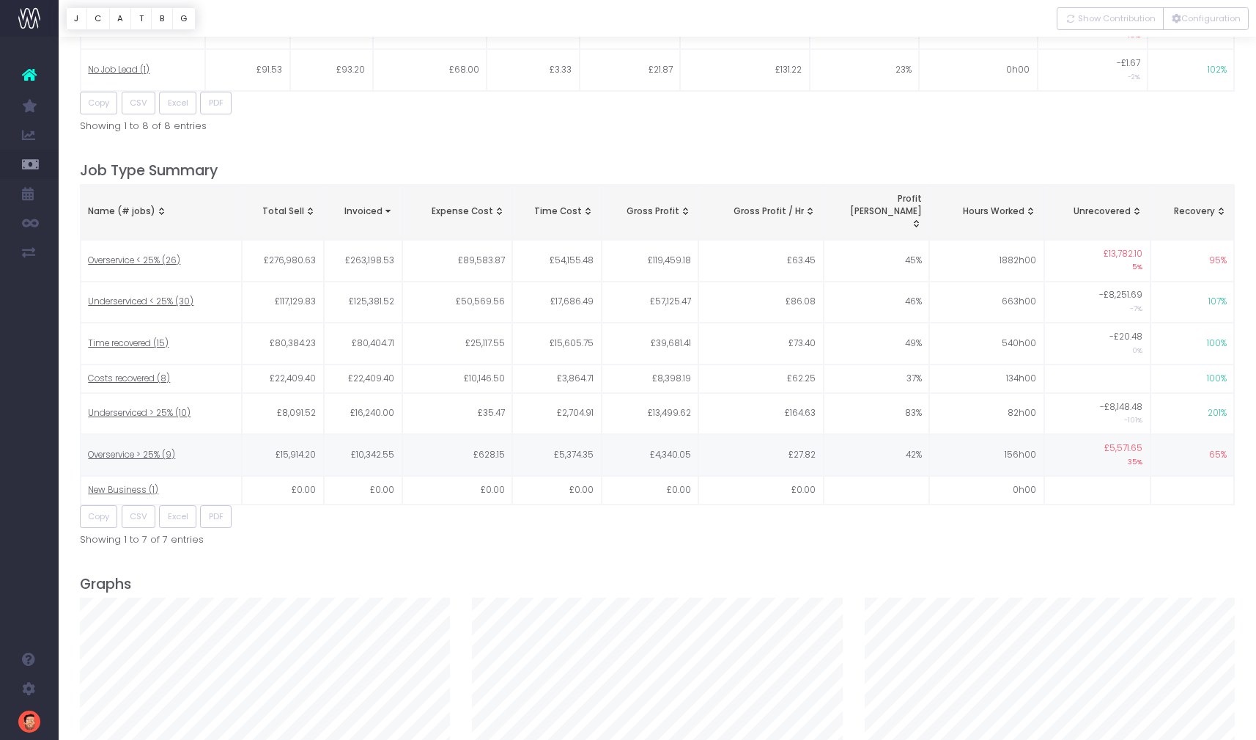
click at [112, 449] on span "Overservice > 25% (9)" at bounding box center [131, 455] width 87 height 13
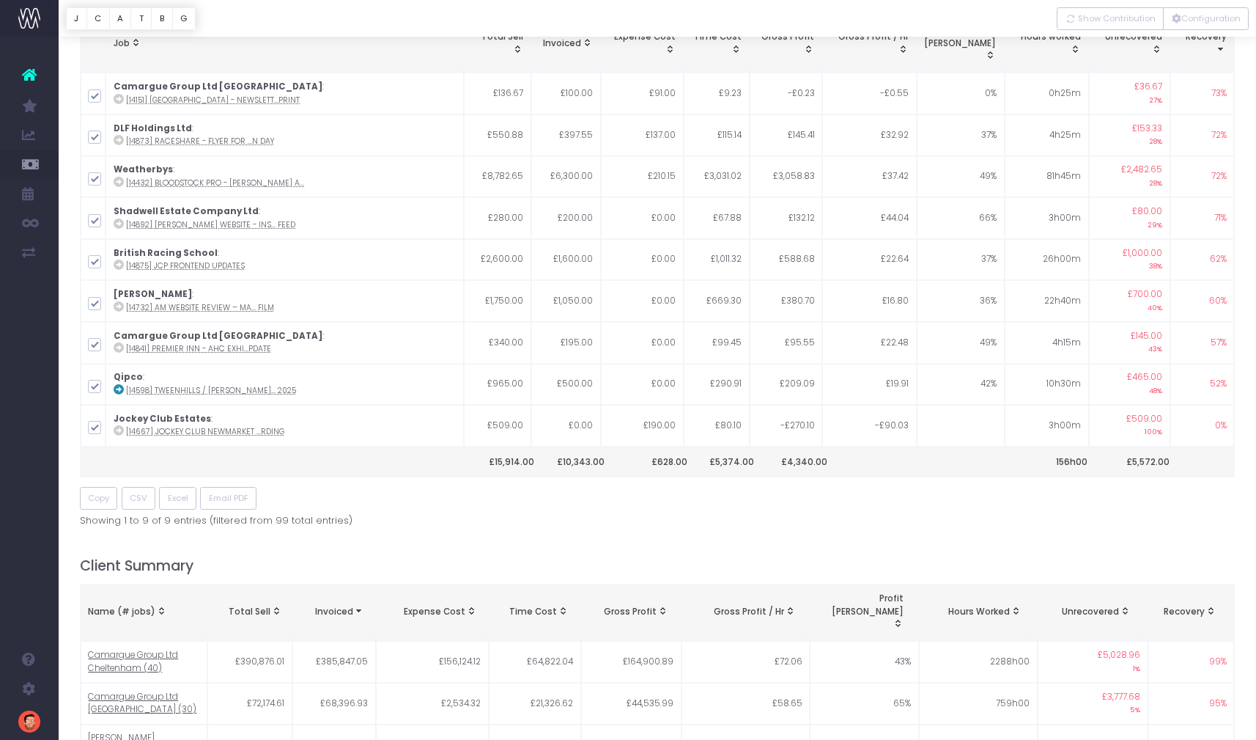
scroll to position [0, 0]
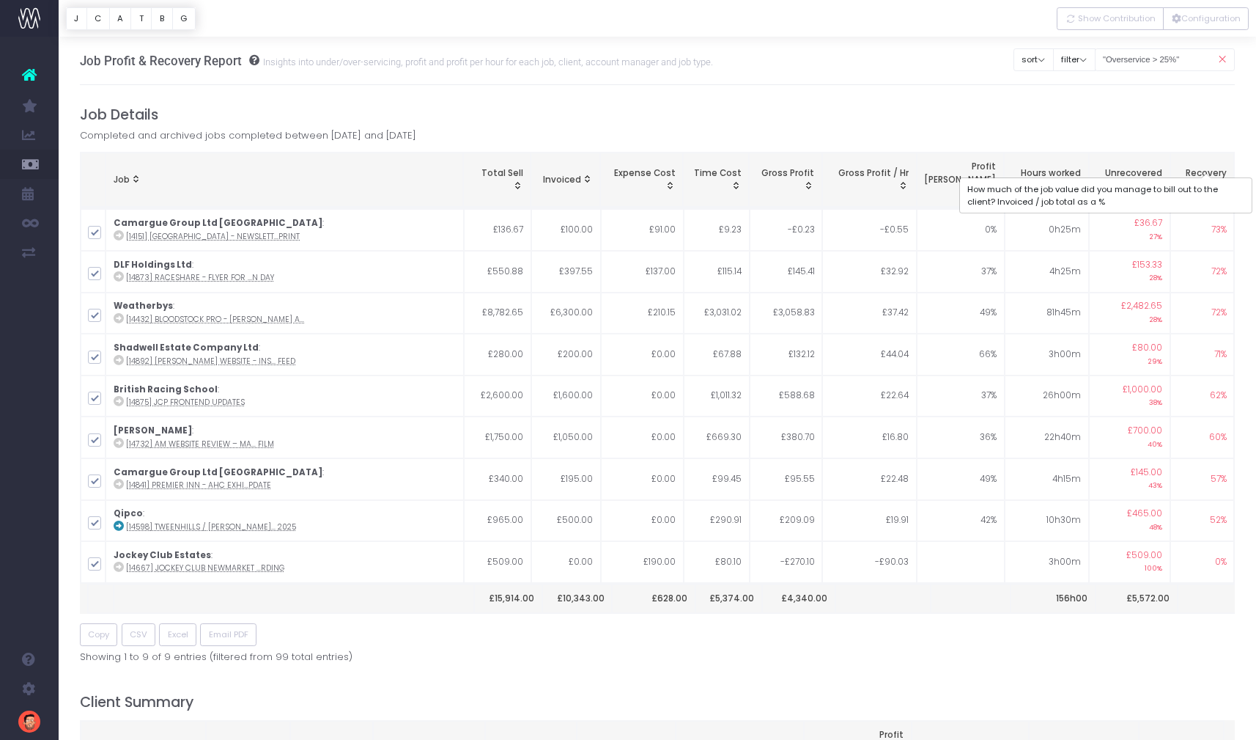
click at [1217, 167] on span "Recovery" at bounding box center [1206, 173] width 41 height 13
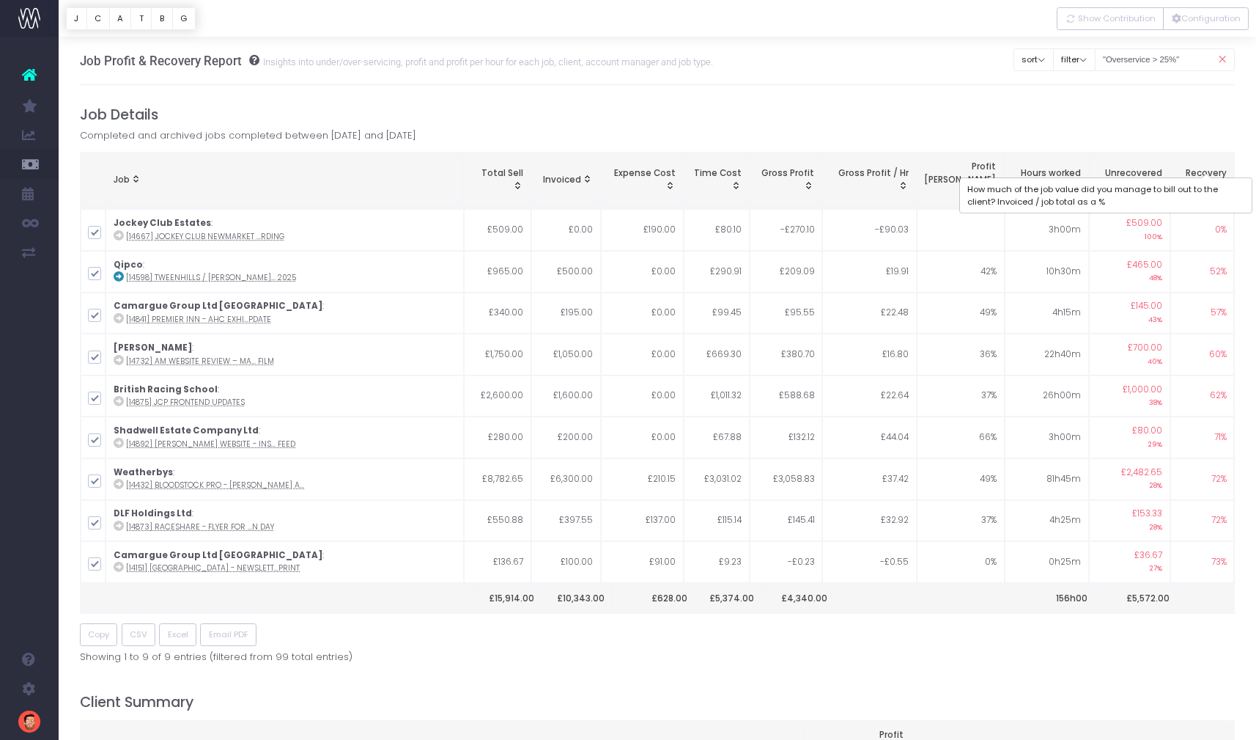
click at [1212, 167] on span "Recovery" at bounding box center [1206, 173] width 41 height 13
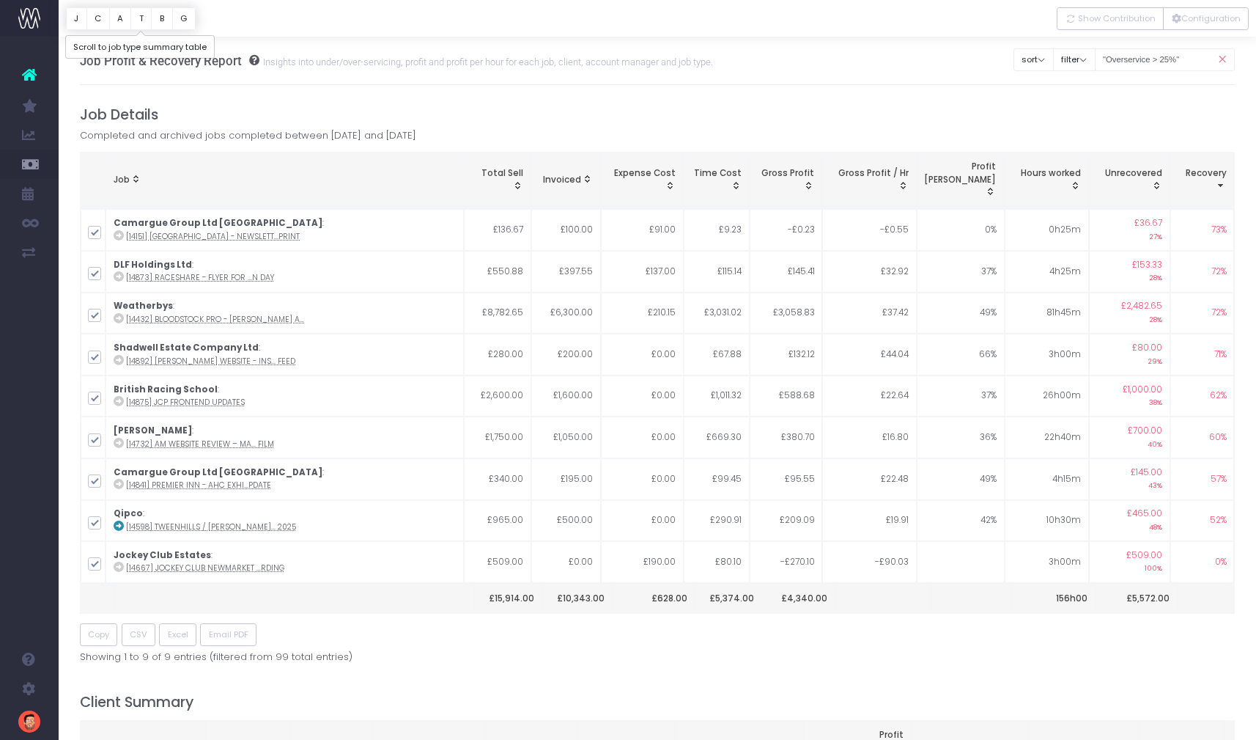
click at [143, 17] on button "T" at bounding box center [140, 18] width 21 height 23
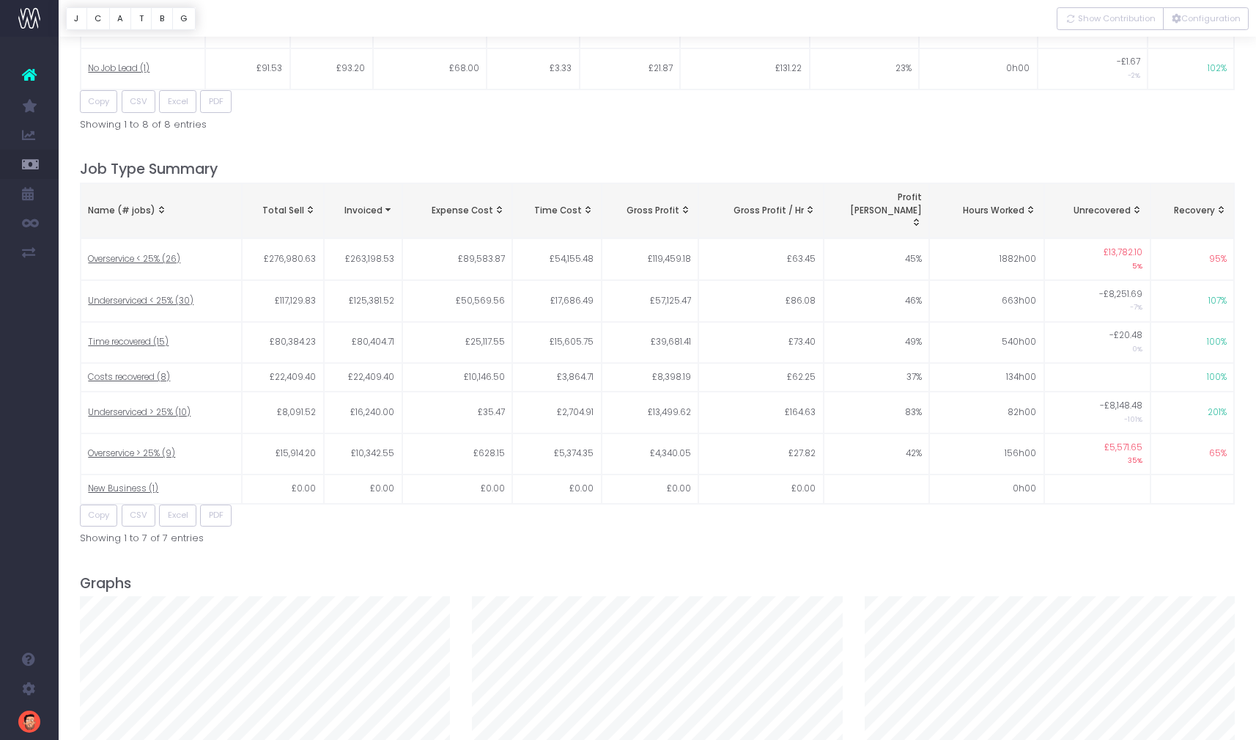
scroll to position [1722, 0]
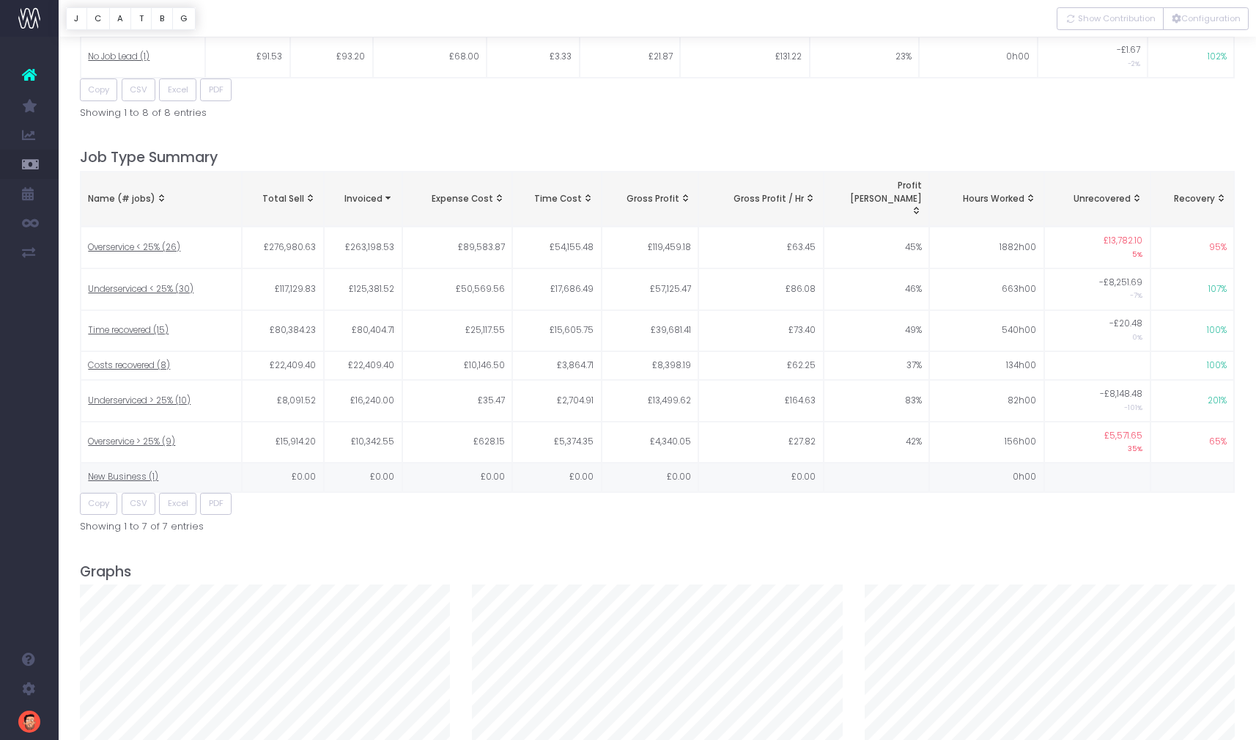
click at [141, 471] on span "New Business (1)" at bounding box center [123, 477] width 70 height 13
type input ""New Business""
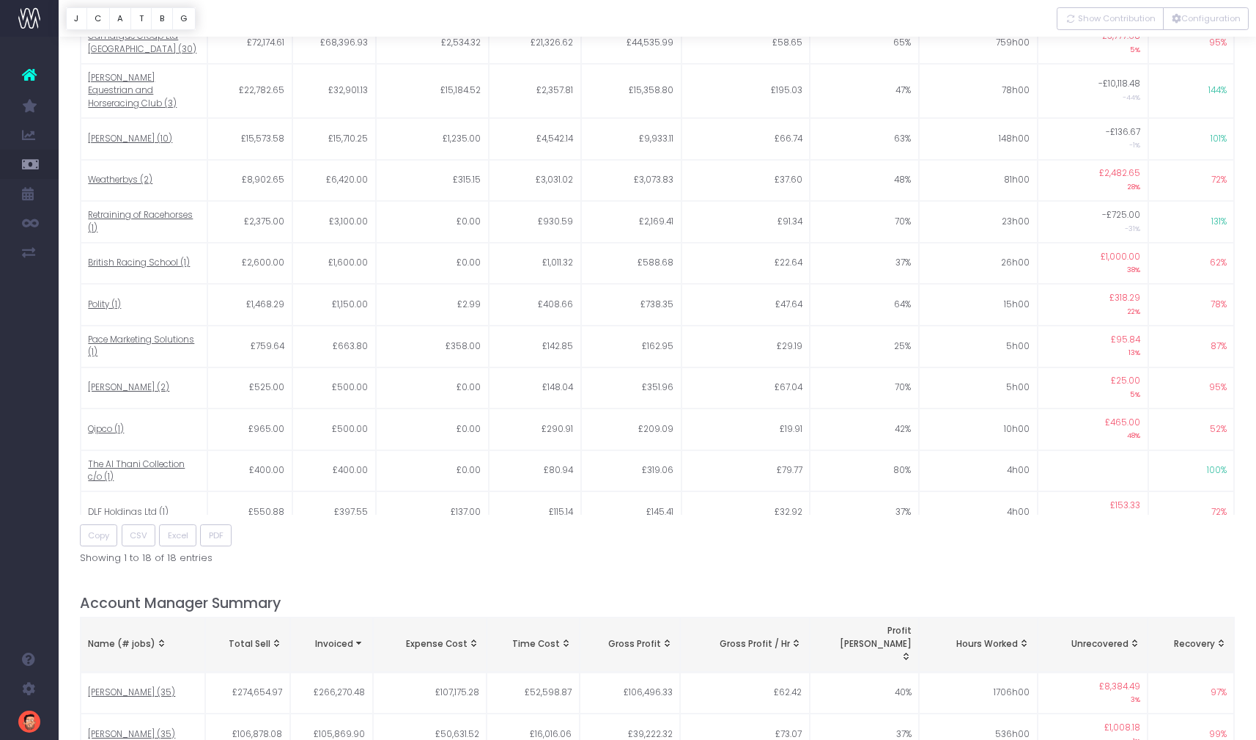
scroll to position [0, 0]
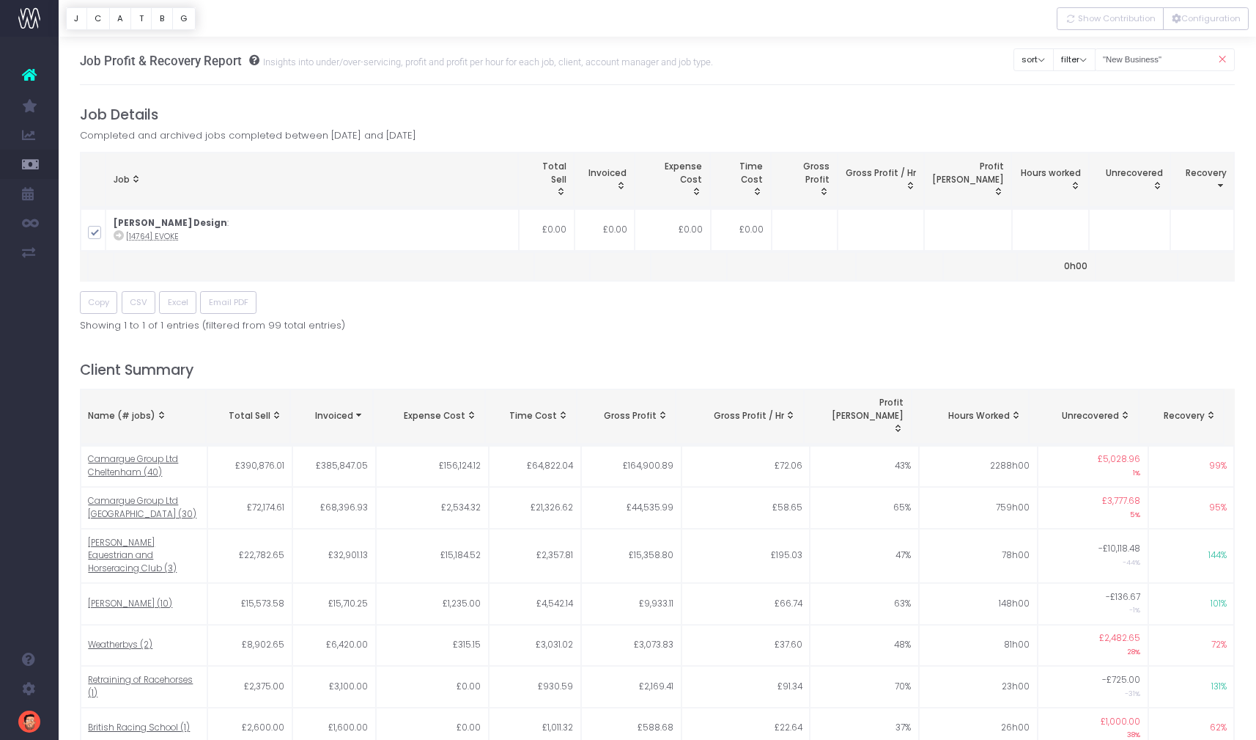
click at [1228, 59] on icon at bounding box center [1222, 60] width 26 height 30
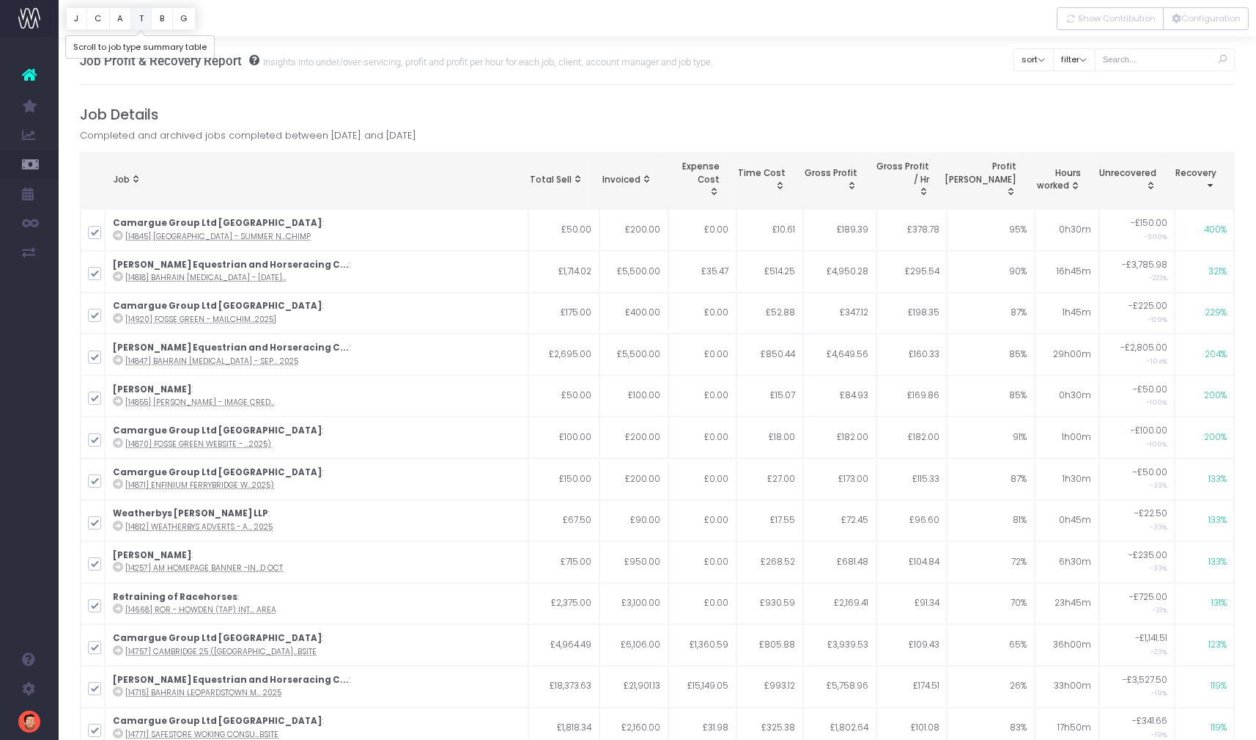
click at [139, 19] on button "T" at bounding box center [140, 18] width 21 height 23
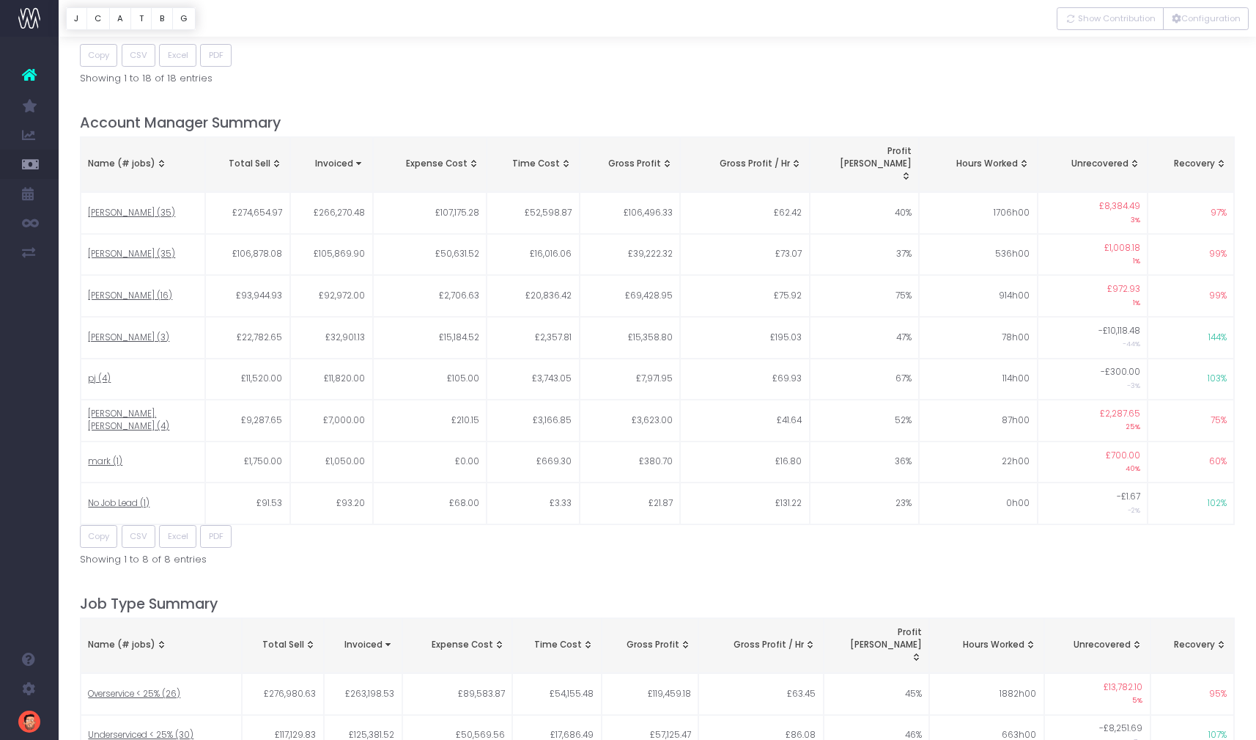
scroll to position [1427, 0]
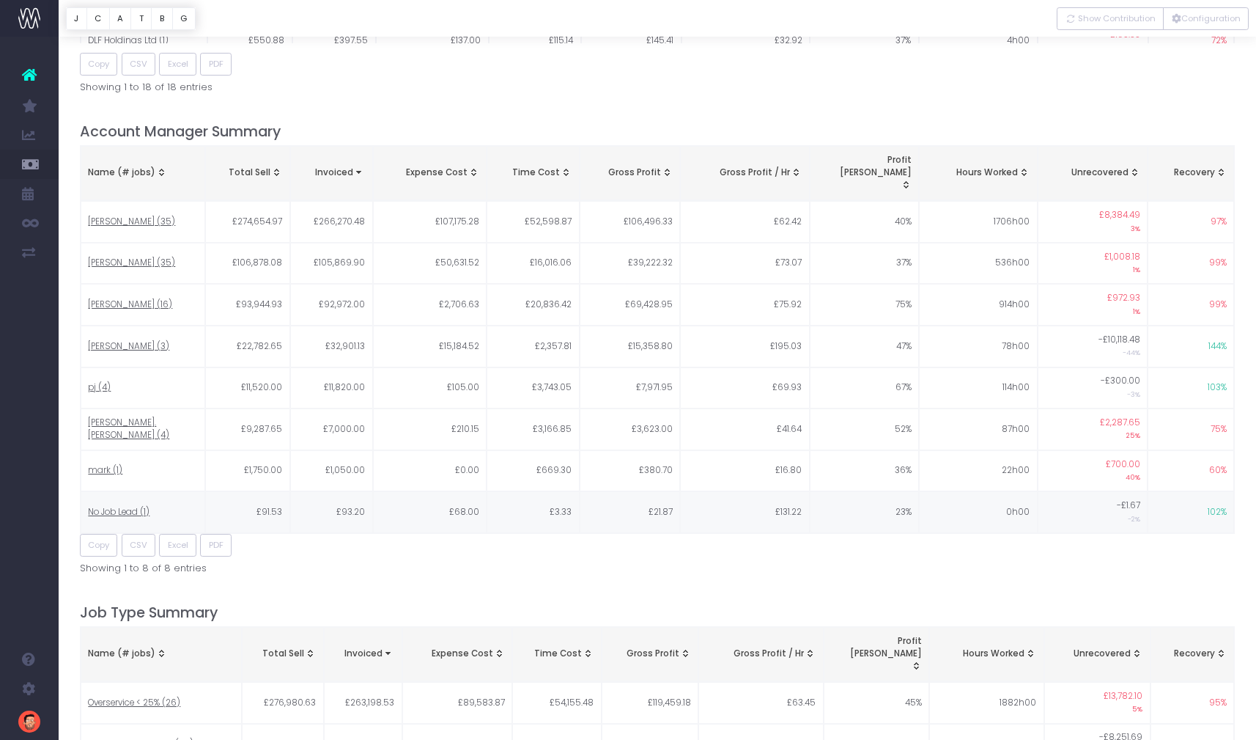
click at [143, 506] on span "No Job Lead (1)" at bounding box center [119, 512] width 62 height 13
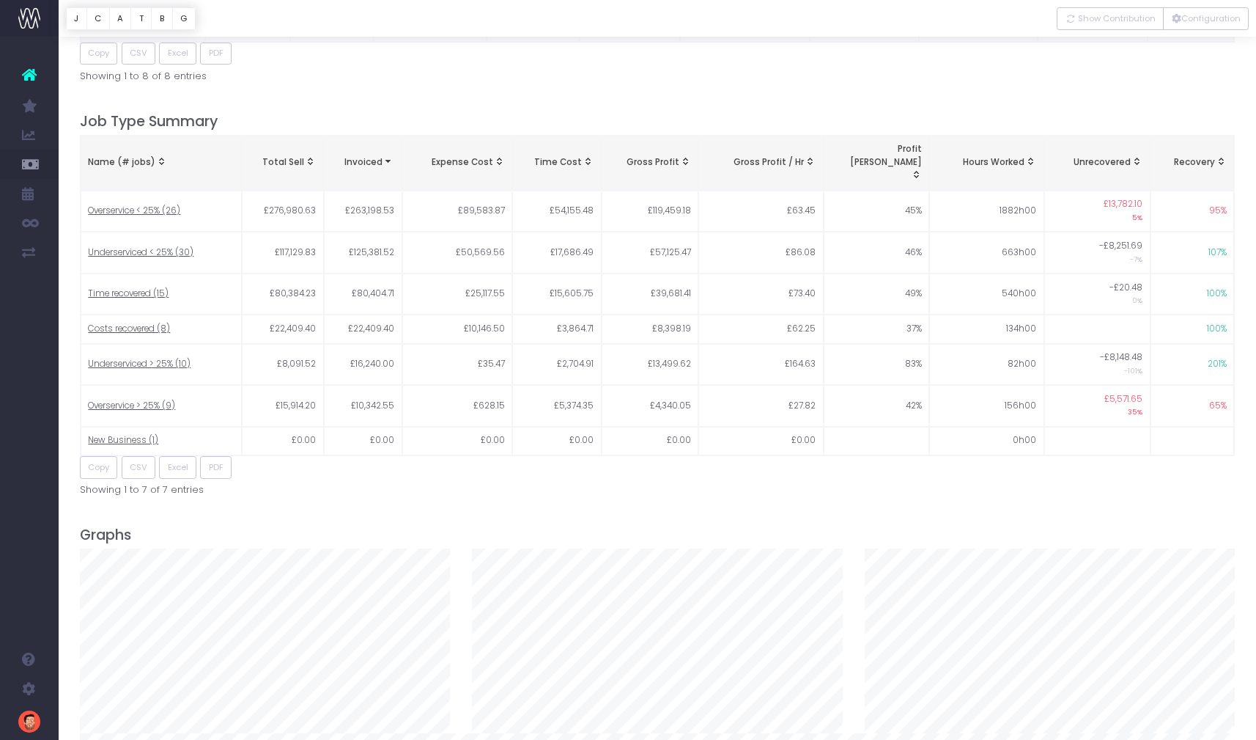
type input ""No Job Lead""
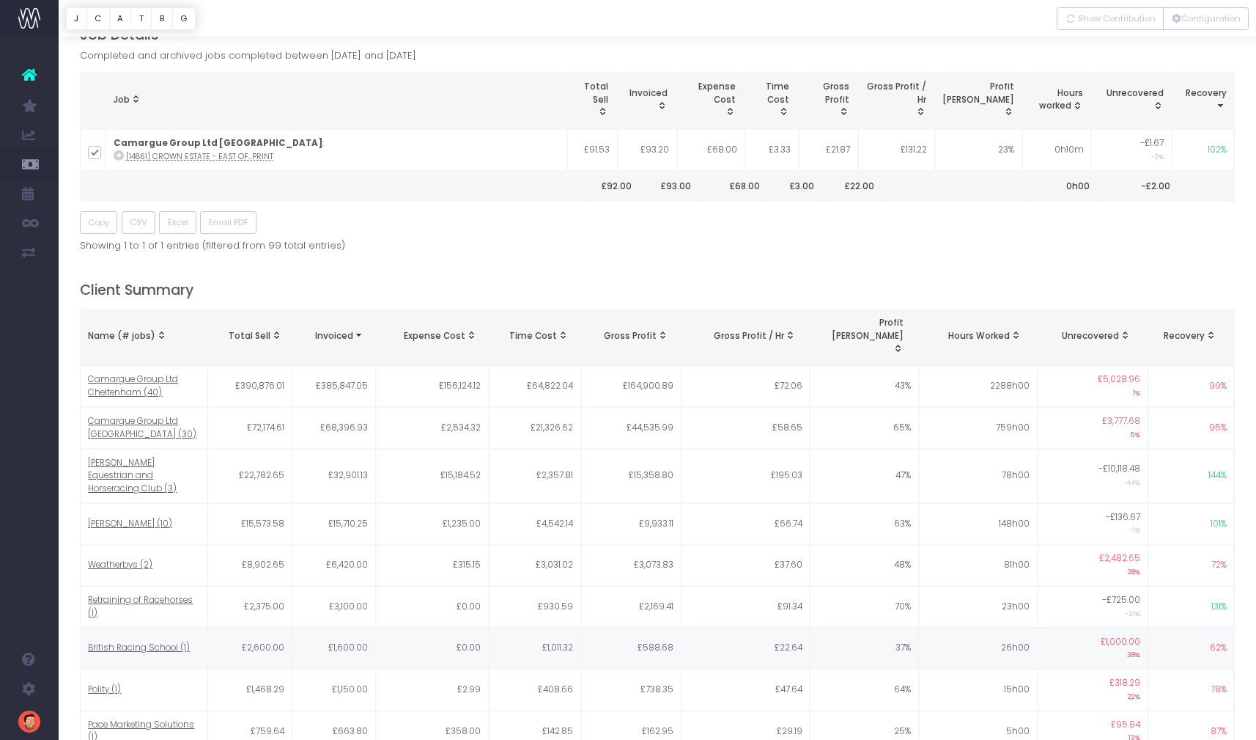
scroll to position [0, 0]
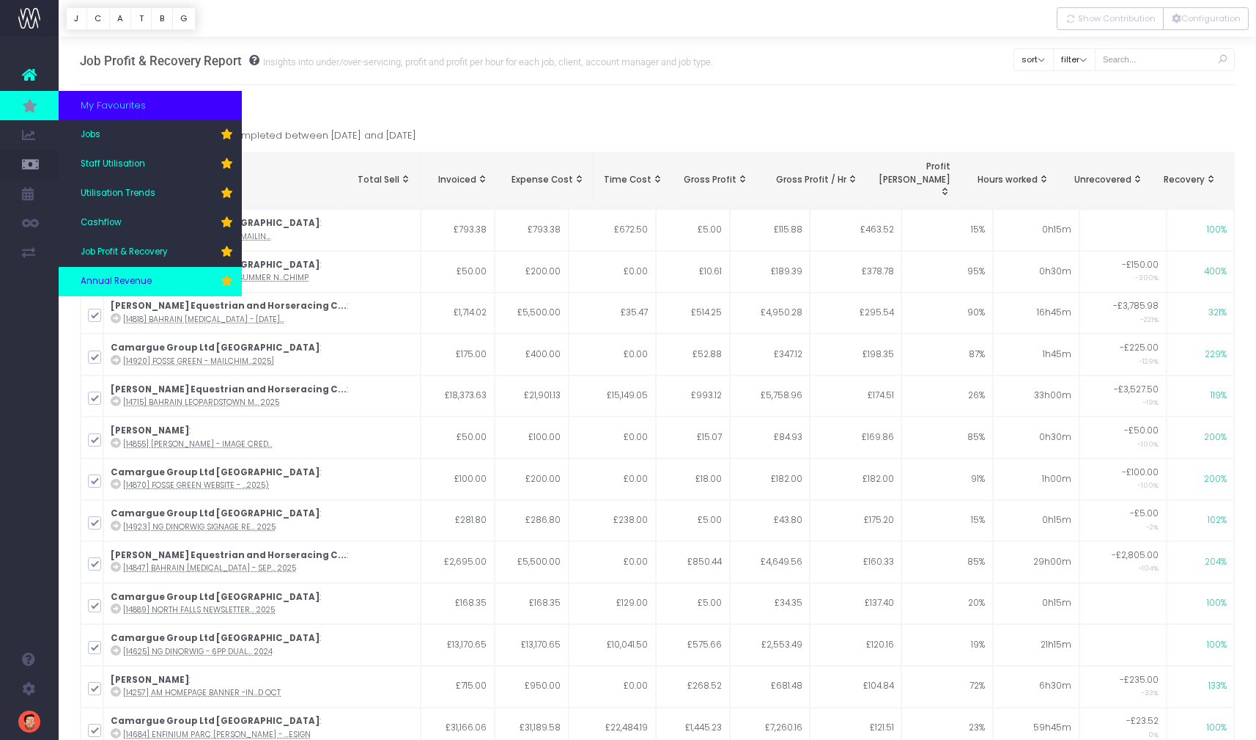
click at [133, 284] on span "Annual Revenue" at bounding box center [116, 281] width 71 height 13
